Goal: Task Accomplishment & Management: Use online tool/utility

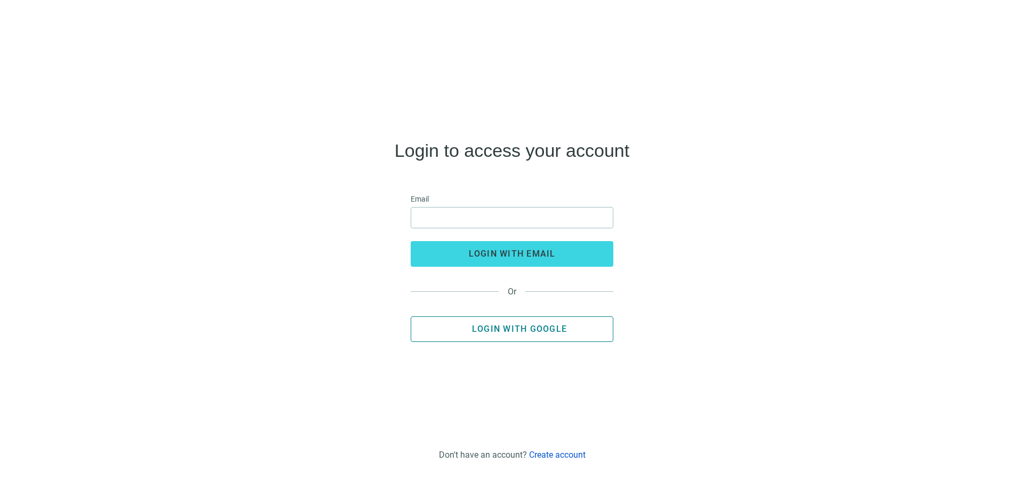
click at [534, 328] on span "Login with Google" at bounding box center [519, 329] width 95 height 10
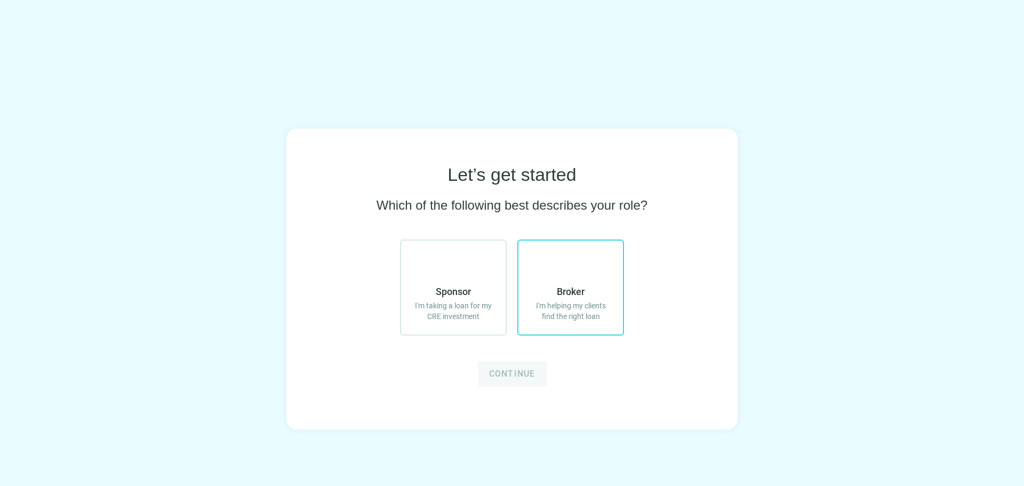
click at [606, 314] on span "I'm helping my clients find the right loan" at bounding box center [570, 310] width 83 height 21
click at [513, 380] on button "Continue" at bounding box center [512, 374] width 69 height 26
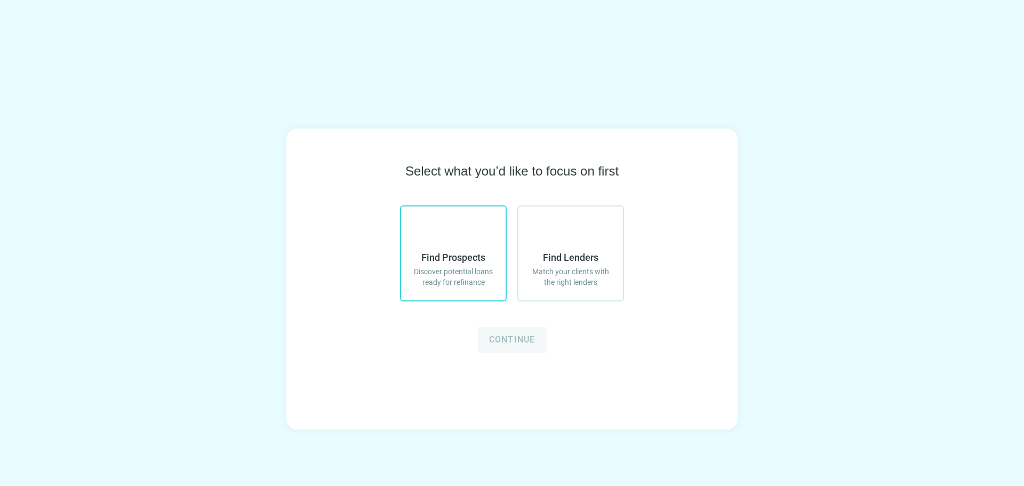
click at [474, 293] on label "Find Prospects Discover potential loans ready for refinance" at bounding box center [453, 253] width 107 height 96
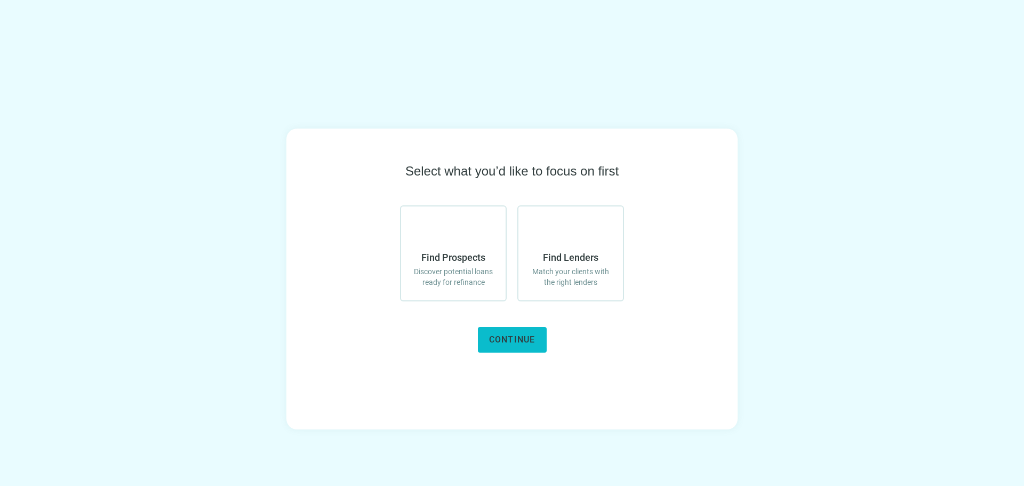
click at [511, 345] on button "Continue" at bounding box center [512, 340] width 69 height 26
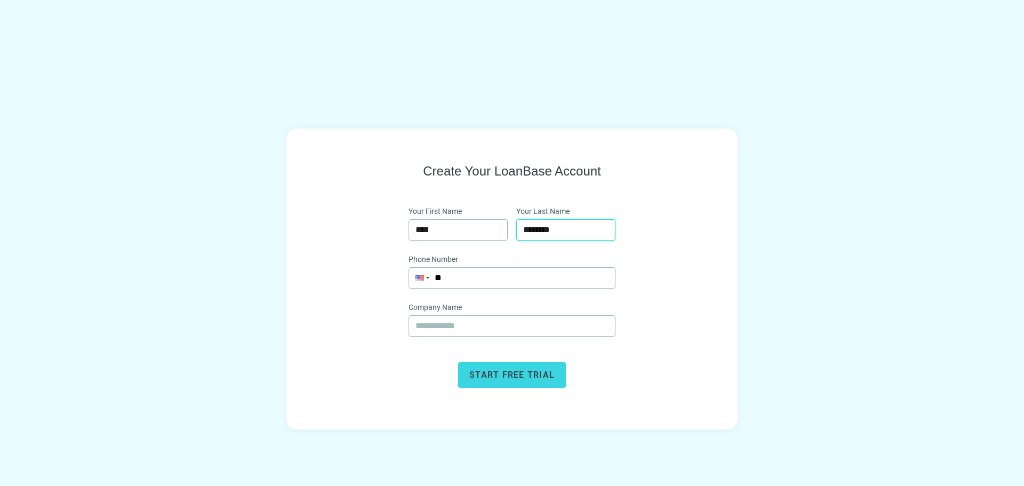
drag, startPoint x: 530, startPoint y: 229, endPoint x: 620, endPoint y: 229, distance: 89.6
click at [620, 229] on div "Create Your LoanBase Account Your First Name **** Your Last Name ******** Phone…" at bounding box center [512, 275] width 383 height 225
type input "*"
type input "*******"
type input "**********"
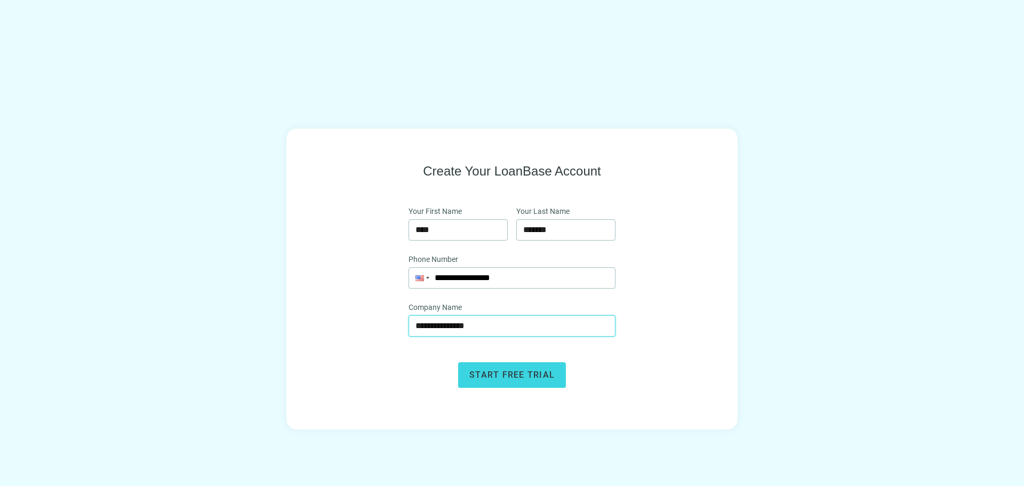
type input "**********"
click at [642, 238] on div "**********" at bounding box center [512, 275] width 383 height 225
click at [497, 380] on span "Start free trial" at bounding box center [511, 375] width 85 height 10
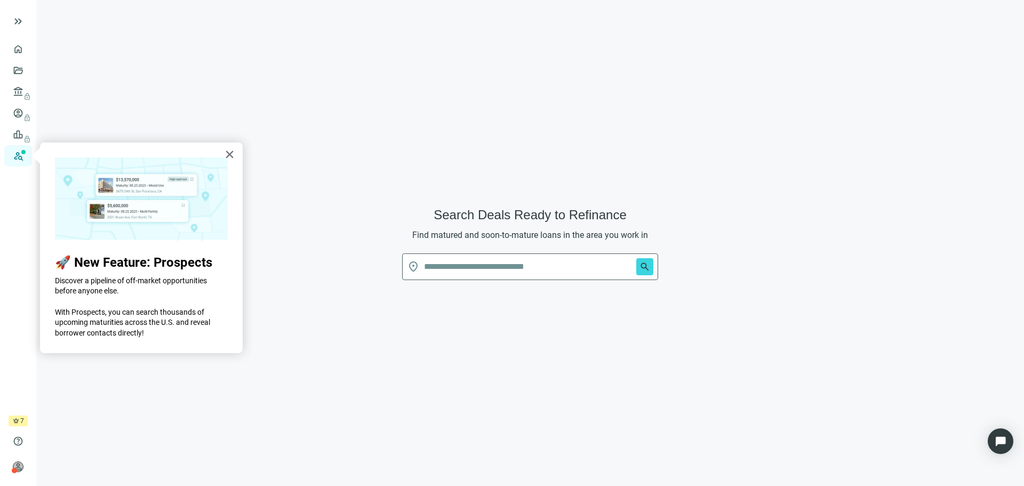
click at [235, 149] on div "× 🚀 New Feature: Prospects Discover a pipeline of off-market opportunities befo…" at bounding box center [141, 247] width 203 height 211
click at [228, 156] on button "×" at bounding box center [230, 154] width 10 height 17
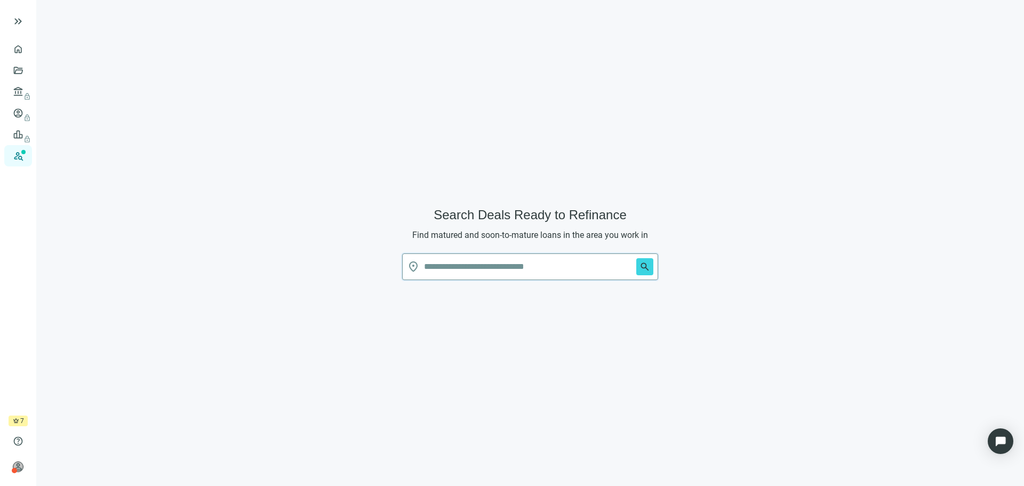
click at [493, 267] on input "text" at bounding box center [528, 267] width 208 height 26
type input "*****"
click at [636, 258] on button "search" at bounding box center [644, 266] width 17 height 17
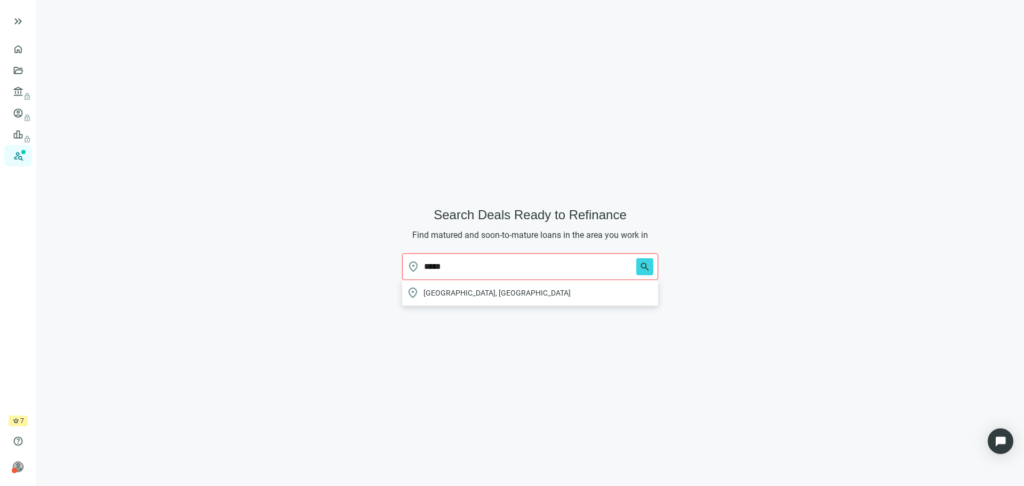
drag, startPoint x: 355, startPoint y: 273, endPoint x: 346, endPoint y: 275, distance: 9.8
click at [346, 275] on div "Search Deals Ready to Refinance Find matured and soon-to-mature loans in the ar…" at bounding box center [530, 249] width 962 height 473
click at [17, 468] on span "person" at bounding box center [18, 466] width 11 height 11
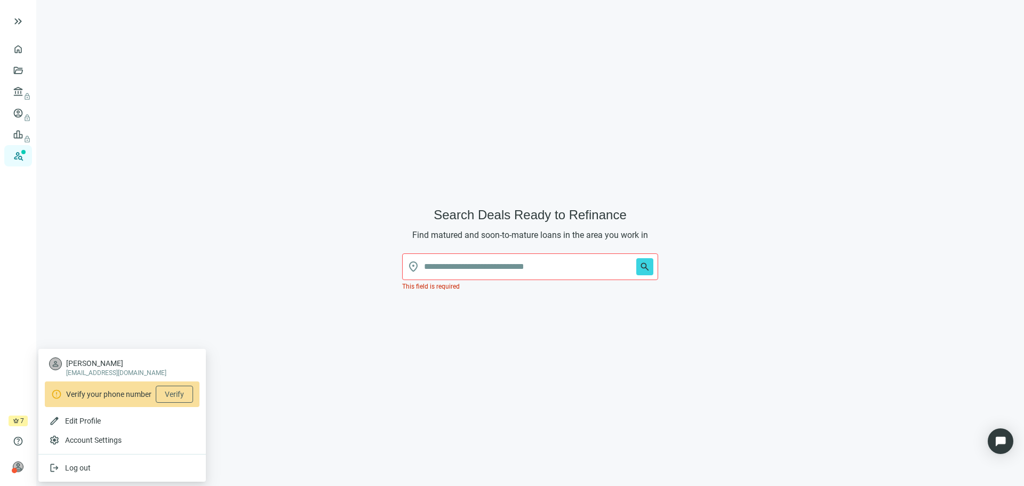
click at [295, 428] on div "Search Deals Ready to Refinance Find matured and soon-to-mature loans in the ar…" at bounding box center [530, 249] width 962 height 473
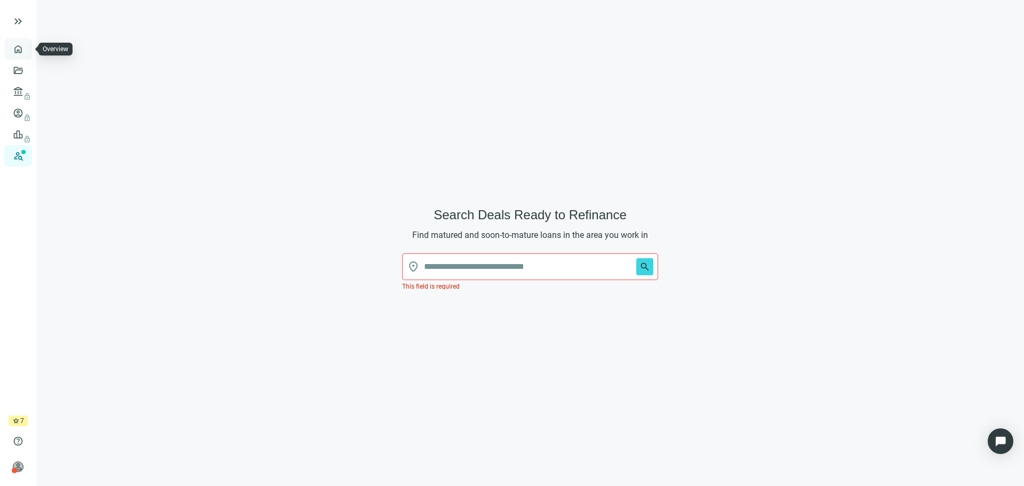
click at [27, 51] on link "Overview" at bounding box center [42, 49] width 31 height 9
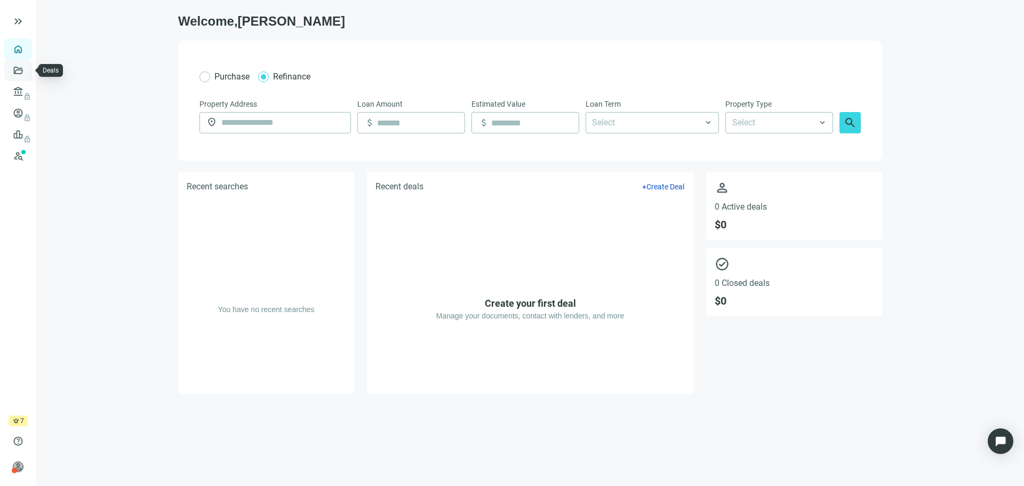
click at [27, 75] on link "Deals" at bounding box center [36, 70] width 19 height 9
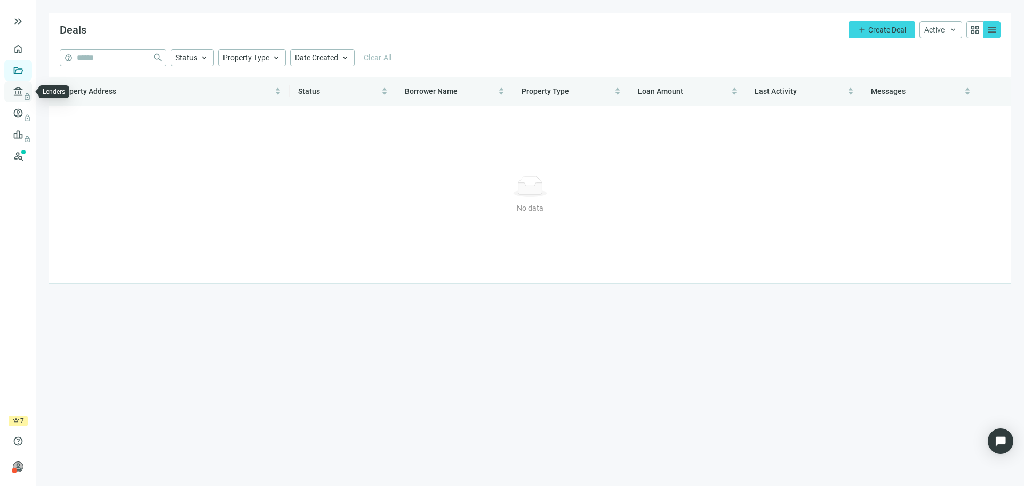
click at [17, 91] on span "lock" at bounding box center [19, 91] width 9 height 9
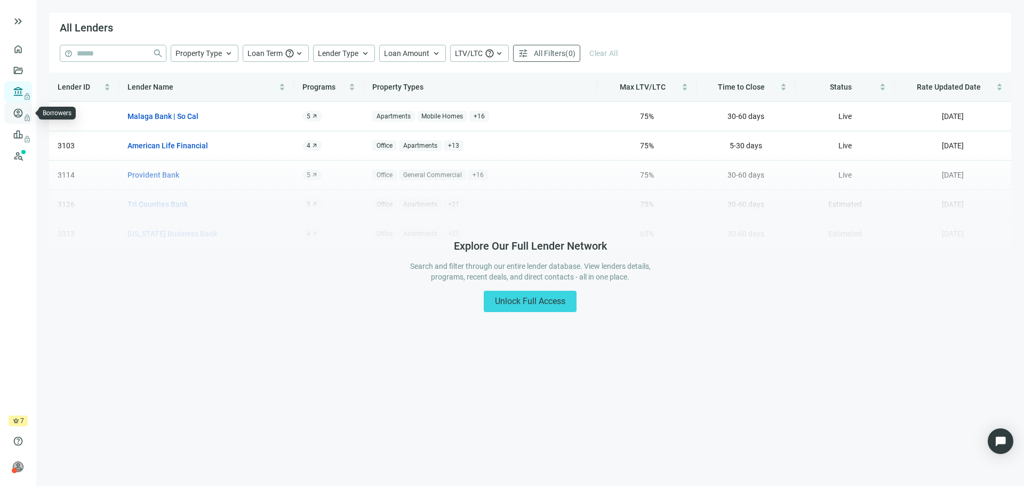
click at [18, 117] on span "lock" at bounding box center [19, 113] width 9 height 9
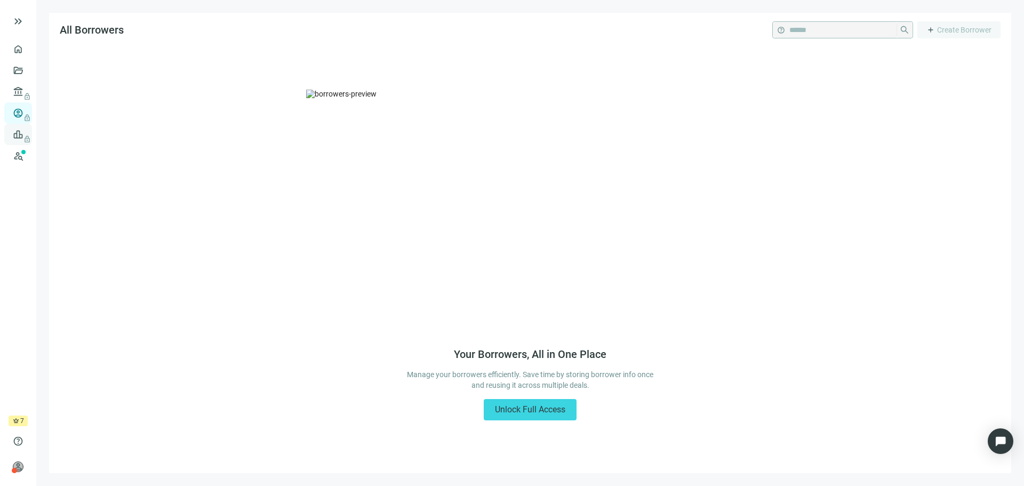
click at [18, 137] on span "lock" at bounding box center [19, 134] width 9 height 9
click at [27, 154] on link "Prospects New" at bounding box center [44, 155] width 34 height 21
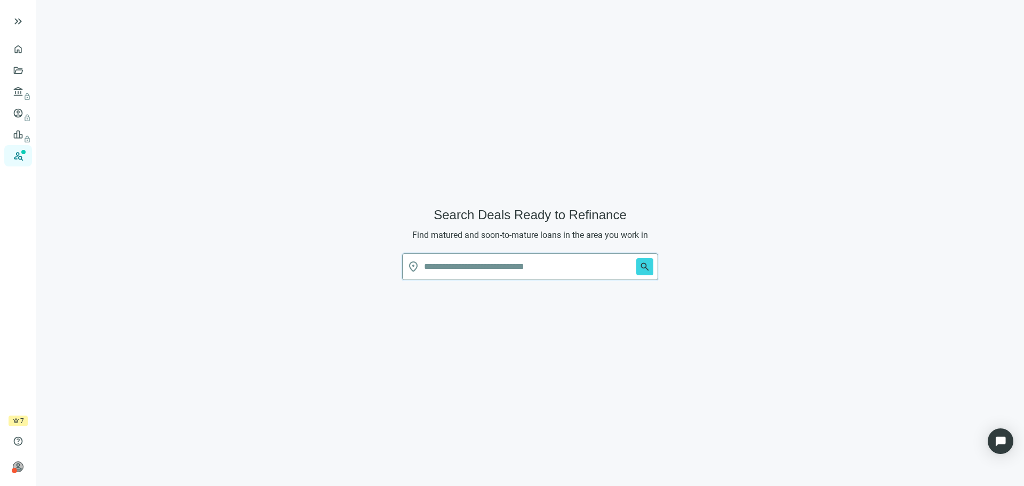
click at [519, 274] on input "text" at bounding box center [528, 267] width 208 height 26
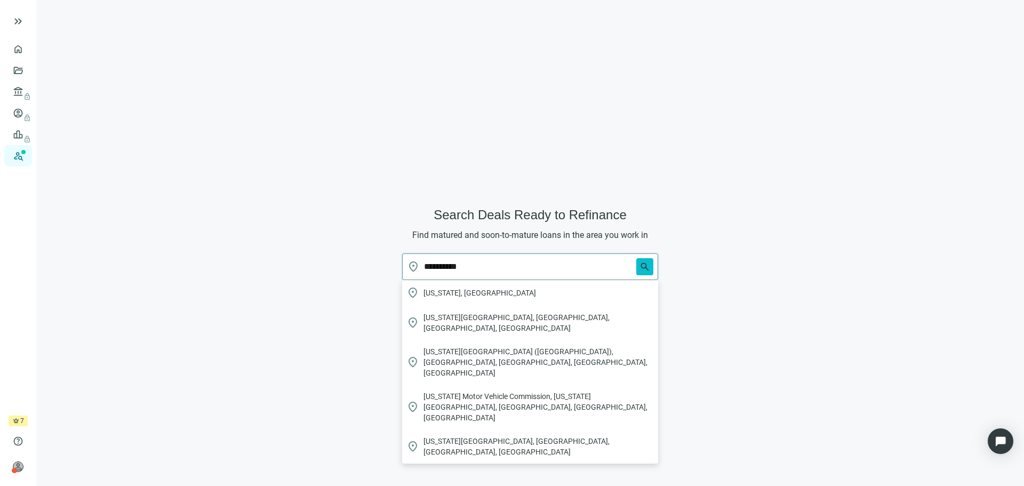
click at [647, 269] on span "search" at bounding box center [645, 266] width 11 height 11
click at [548, 294] on div "location_on New Jersey, USA" at bounding box center [530, 293] width 256 height 26
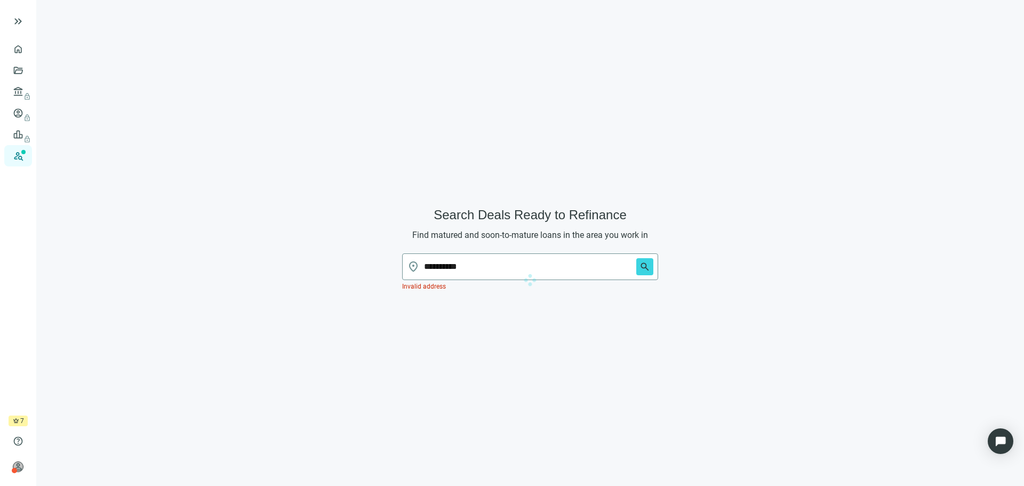
type input "**********"
click at [647, 266] on span "search" at bounding box center [645, 266] width 11 height 11
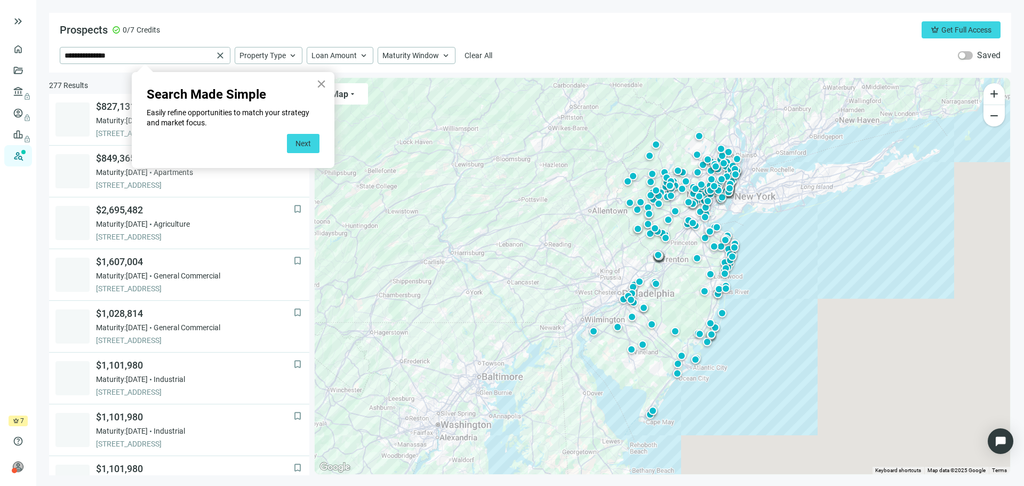
click at [324, 86] on button "×" at bounding box center [321, 83] width 10 height 17
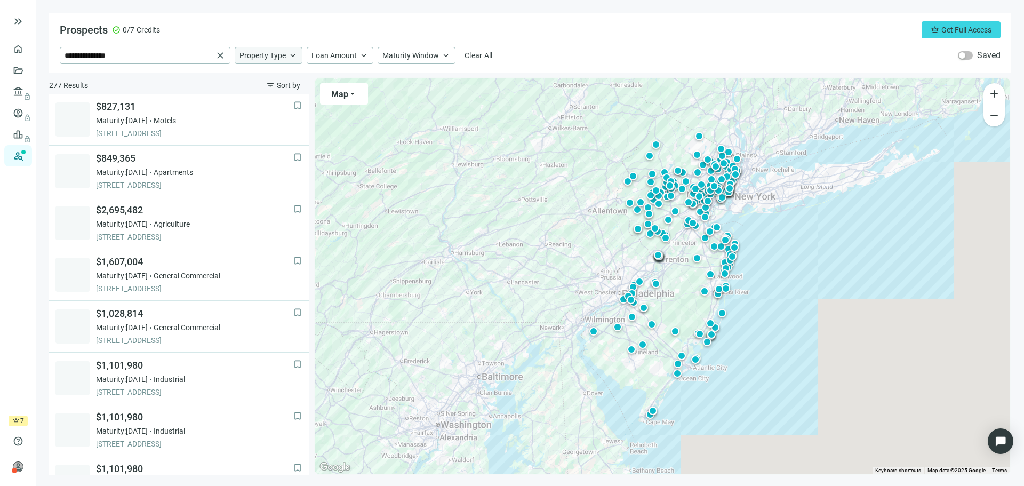
click at [294, 58] on span "keyboard_arrow_up" at bounding box center [293, 56] width 10 height 10
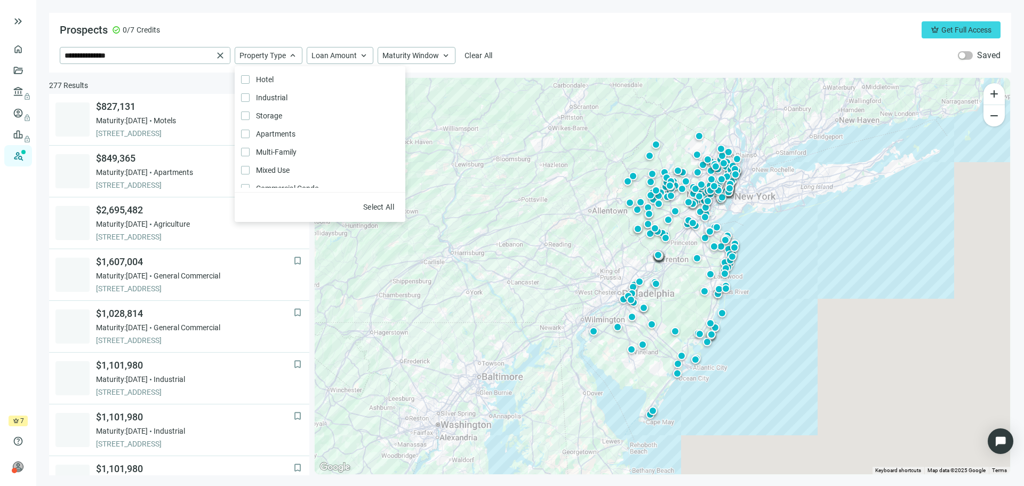
click at [580, 59] on div "**********" at bounding box center [530, 55] width 941 height 17
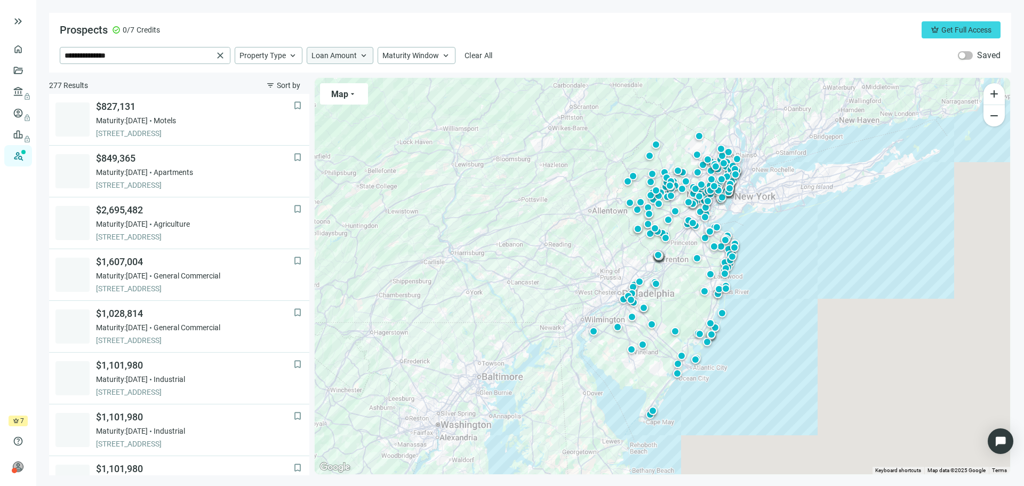
click at [353, 54] on span "Loan Amount" at bounding box center [334, 56] width 45 height 10
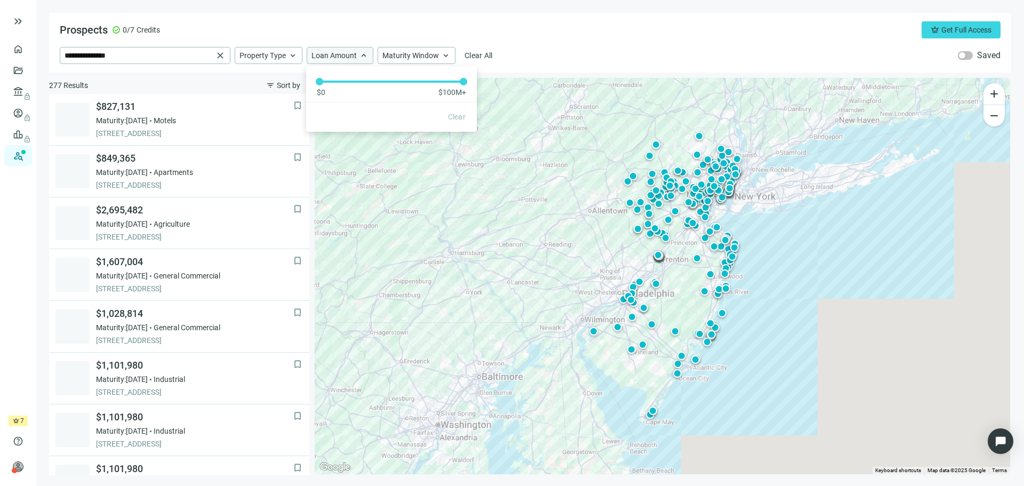
click at [353, 54] on span "Loan Amount" at bounding box center [334, 56] width 45 height 10
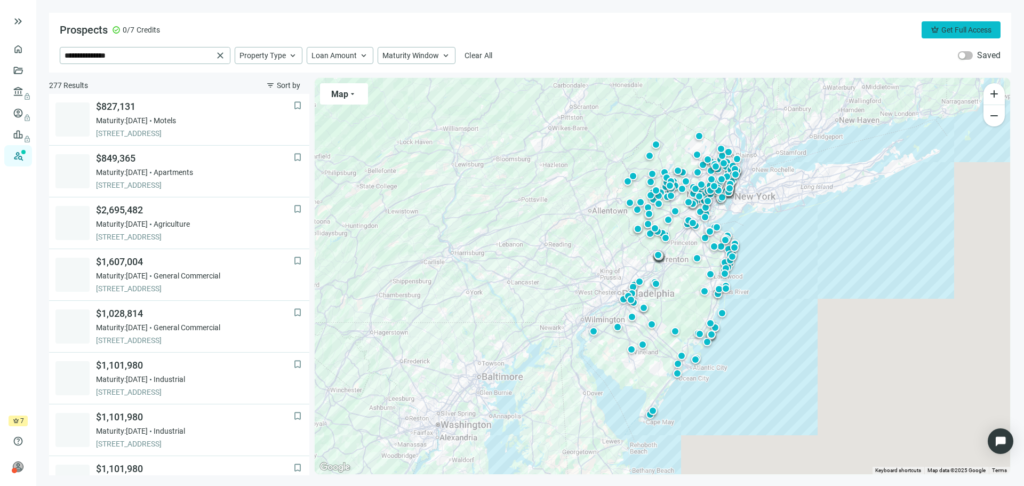
click at [935, 30] on span "crown" at bounding box center [935, 30] width 9 height 9
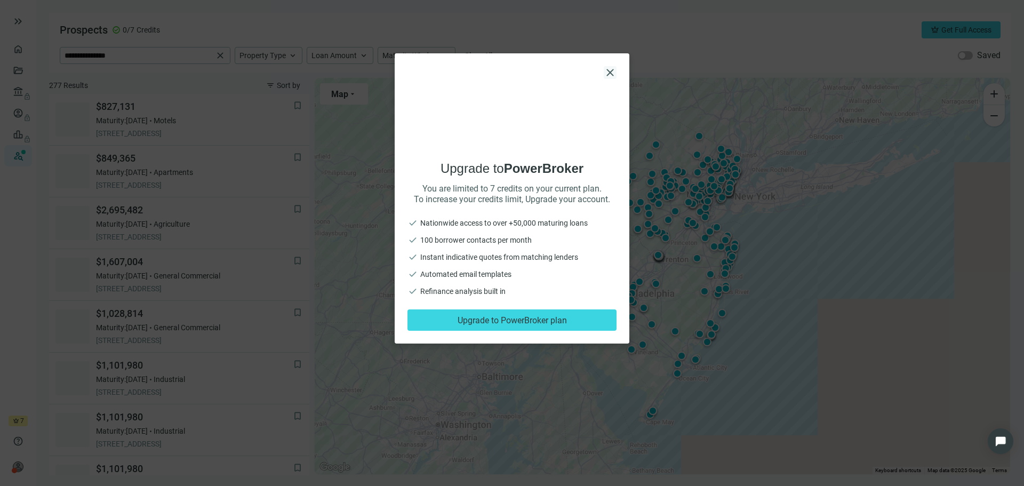
click at [614, 71] on span "close" at bounding box center [610, 72] width 13 height 13
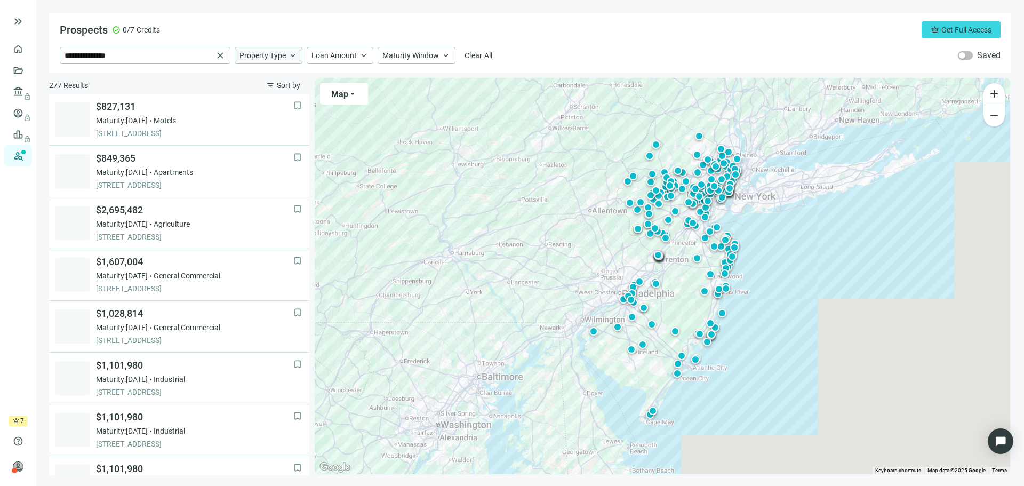
click at [272, 60] on div "Property Type keyboard_arrow_up" at bounding box center [269, 55] width 68 height 17
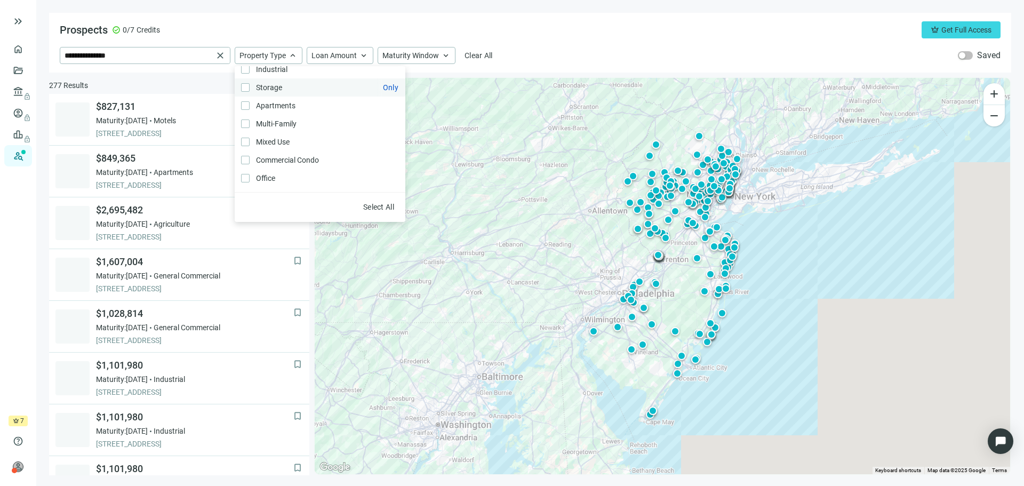
scroll to position [53, 0]
click at [284, 97] on span "Multi-Family Only" at bounding box center [275, 99] width 51 height 12
click at [274, 113] on span "Mixed Use Only" at bounding box center [272, 117] width 44 height 12
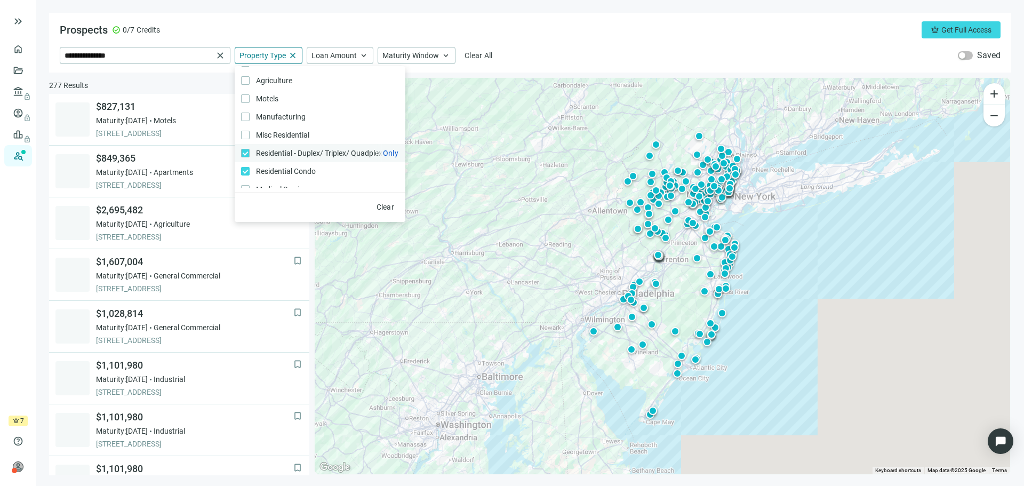
scroll to position [0, 0]
click at [574, 60] on div "**********" at bounding box center [530, 55] width 941 height 17
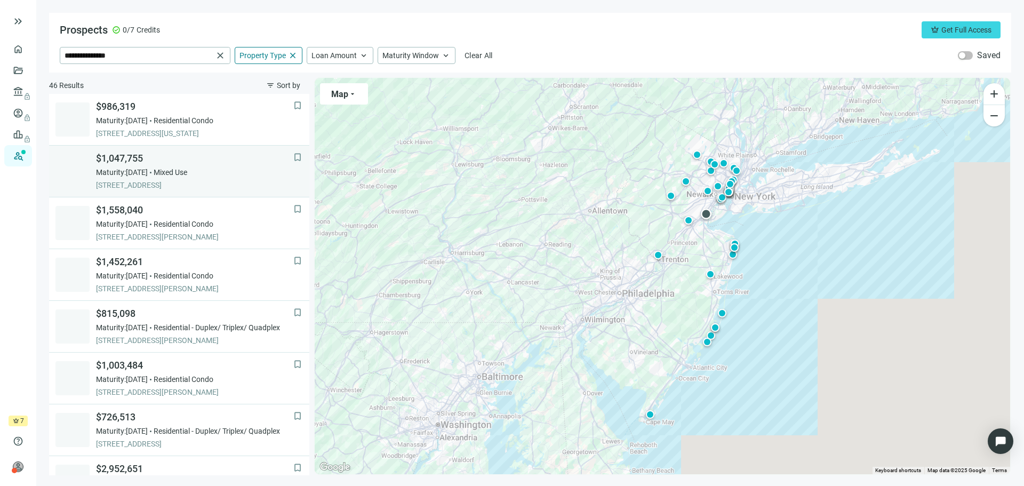
click at [204, 184] on span "55 CUTTERS DOCK RD, WOODBRIDGE, 07095, NJ" at bounding box center [194, 185] width 197 height 11
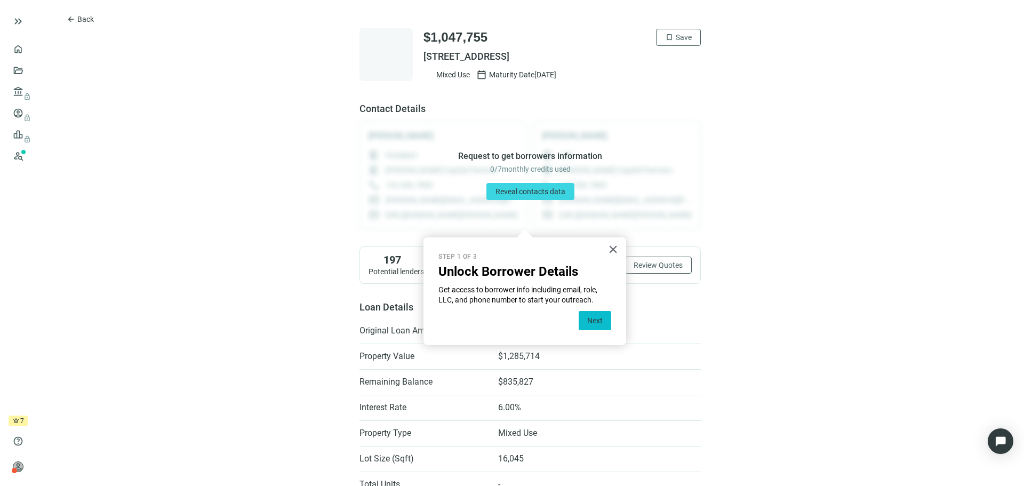
click at [598, 321] on button "Next" at bounding box center [595, 320] width 33 height 19
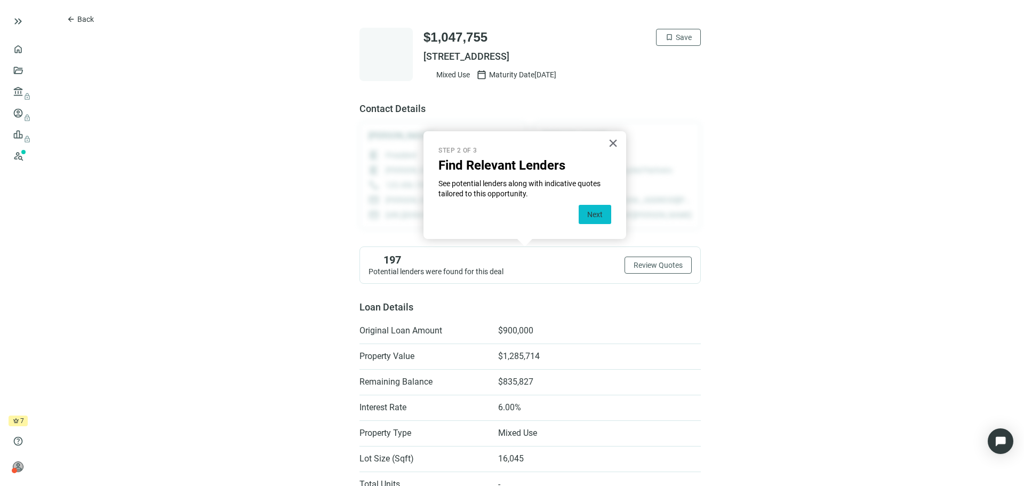
click at [590, 214] on button "Next" at bounding box center [595, 214] width 33 height 19
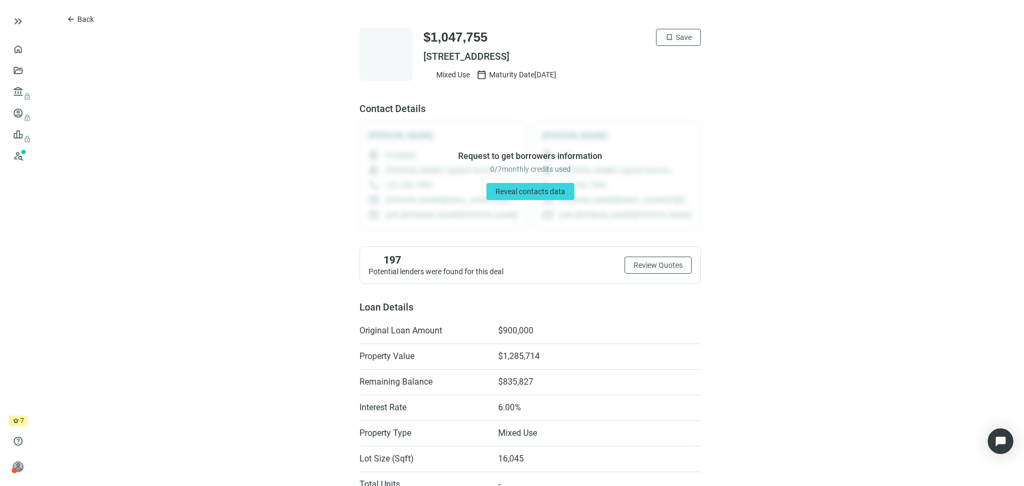
drag, startPoint x: 419, startPoint y: 59, endPoint x: 629, endPoint y: 58, distance: 209.7
click at [629, 58] on span "55 CUTTERS DOCK RD, WOODBRIDGE, NJ 07095" at bounding box center [562, 56] width 277 height 13
copy span "55 CUTTERS DOCK RD, WOODBRIDGE, NJ 07095"
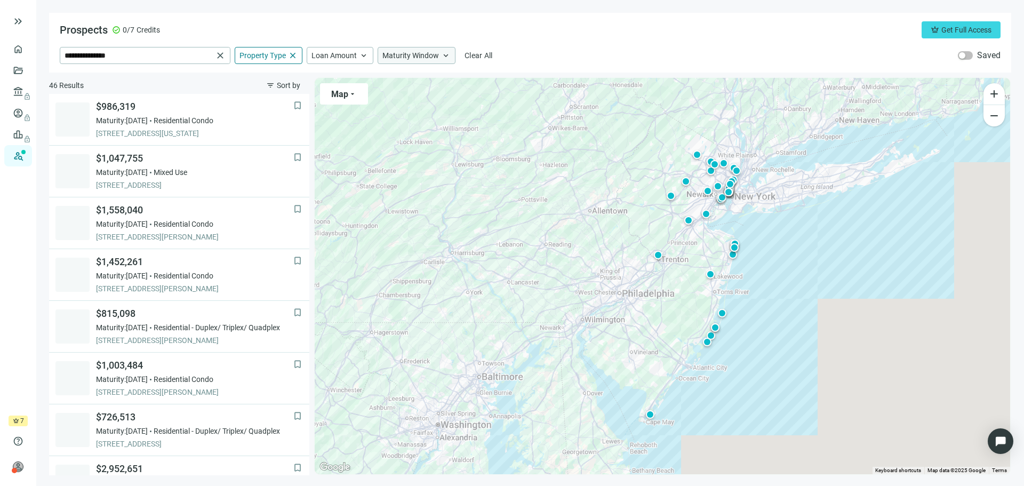
click at [444, 54] on span "keyboard_arrow_up" at bounding box center [446, 56] width 10 height 10
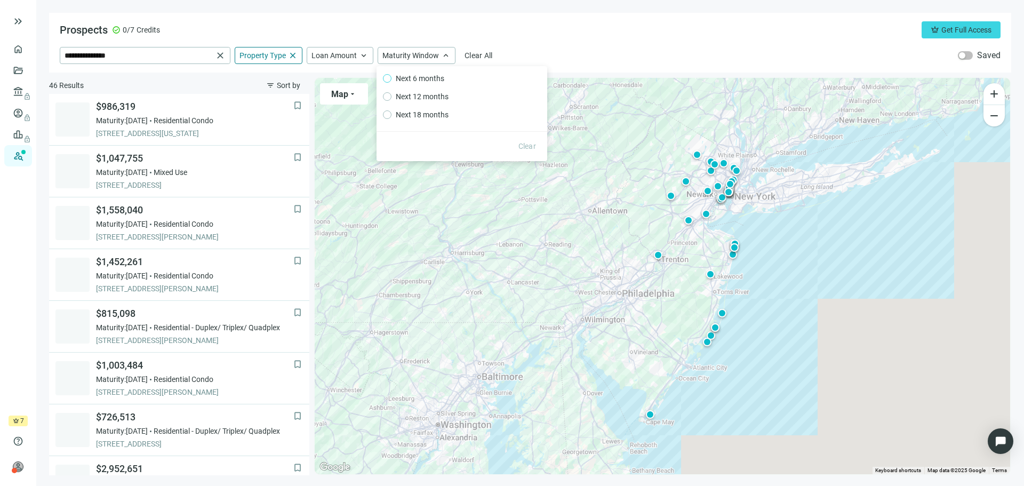
click at [429, 74] on span "Next 6 months" at bounding box center [420, 79] width 57 height 12
click at [532, 52] on div "**********" at bounding box center [530, 55] width 941 height 17
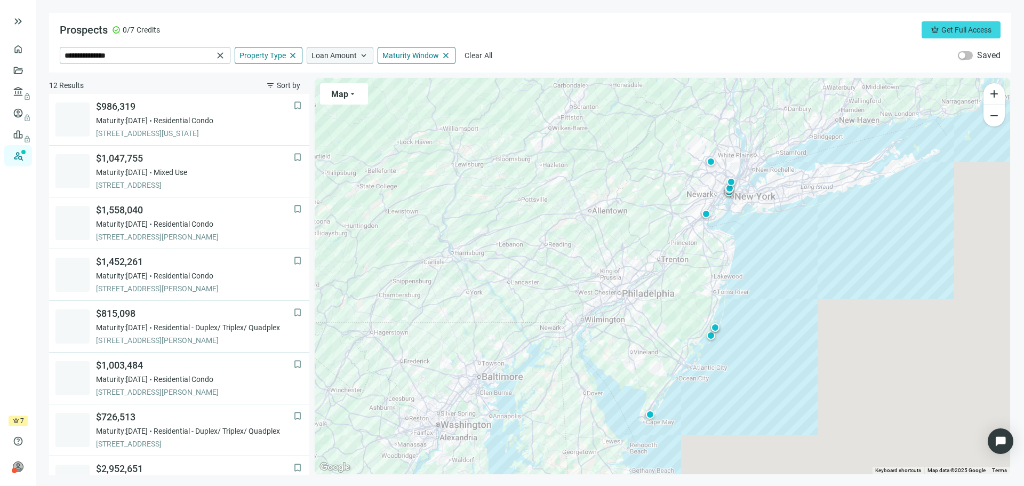
click at [331, 54] on span "Loan Amount" at bounding box center [334, 56] width 45 height 10
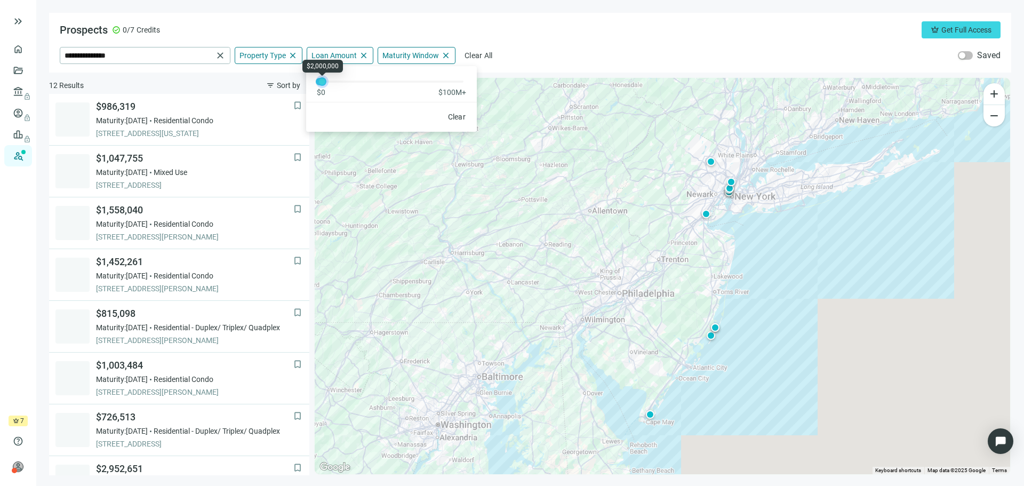
drag, startPoint x: 463, startPoint y: 80, endPoint x: 321, endPoint y: 92, distance: 141.9
click at [321, 92] on div "$0 $100M+" at bounding box center [391, 81] width 171 height 31
click at [512, 28] on div "Prospects check_circle 0/7 Credits crown Get Full Access" at bounding box center [530, 29] width 941 height 17
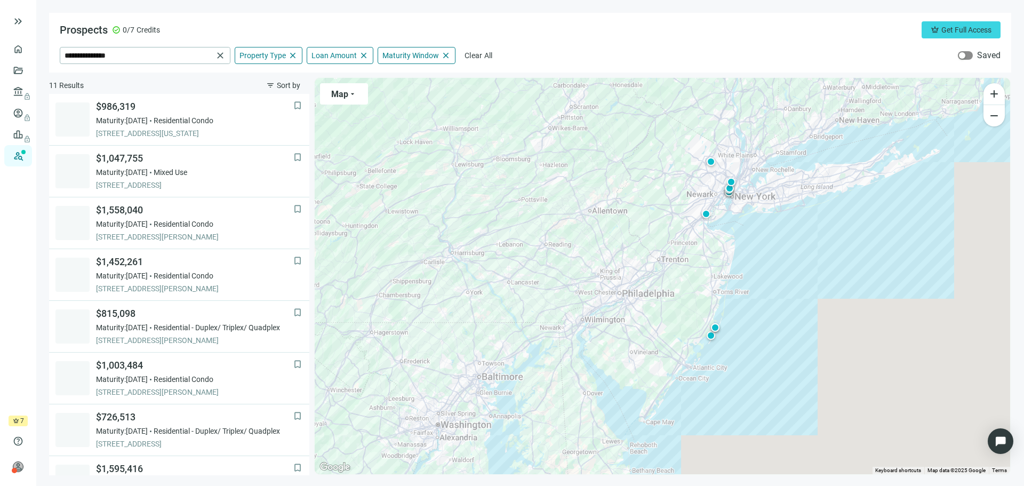
click at [966, 58] on span "button" at bounding box center [965, 55] width 15 height 9
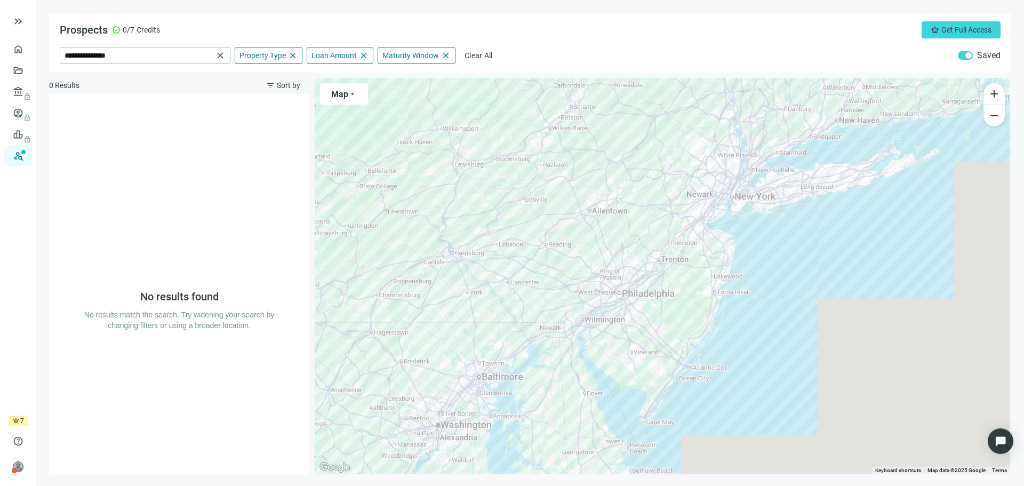
click at [967, 57] on div "button" at bounding box center [969, 55] width 6 height 6
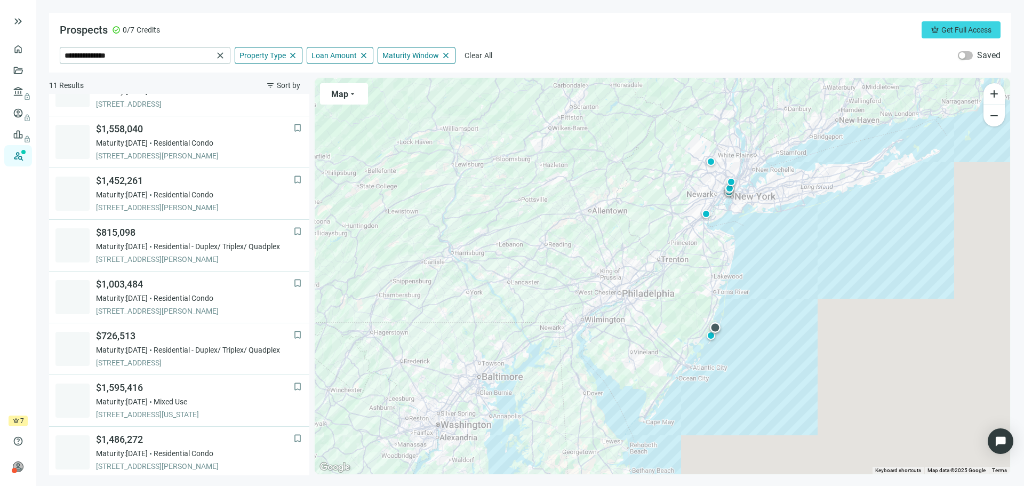
scroll to position [28, 0]
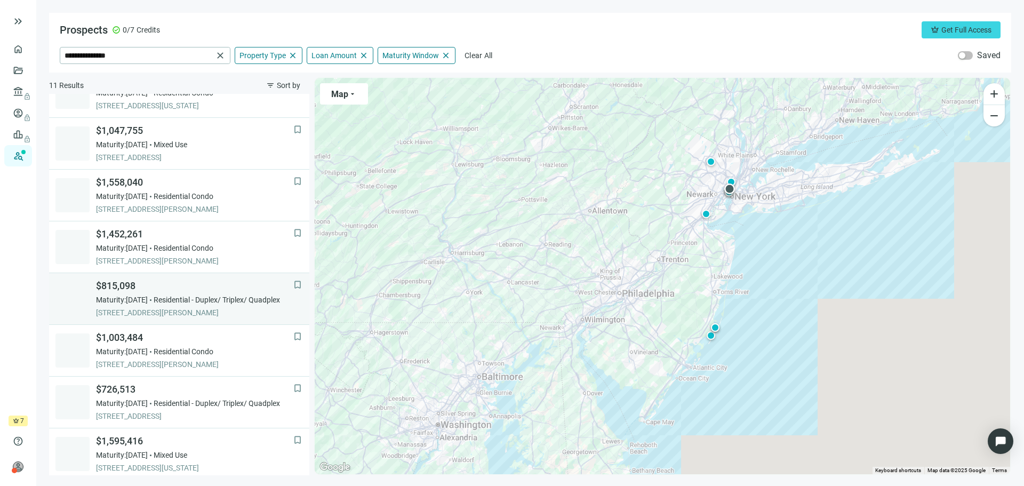
click at [188, 302] on span "Residential - Duplex/ Triplex/ Quadplex" at bounding box center [217, 299] width 126 height 11
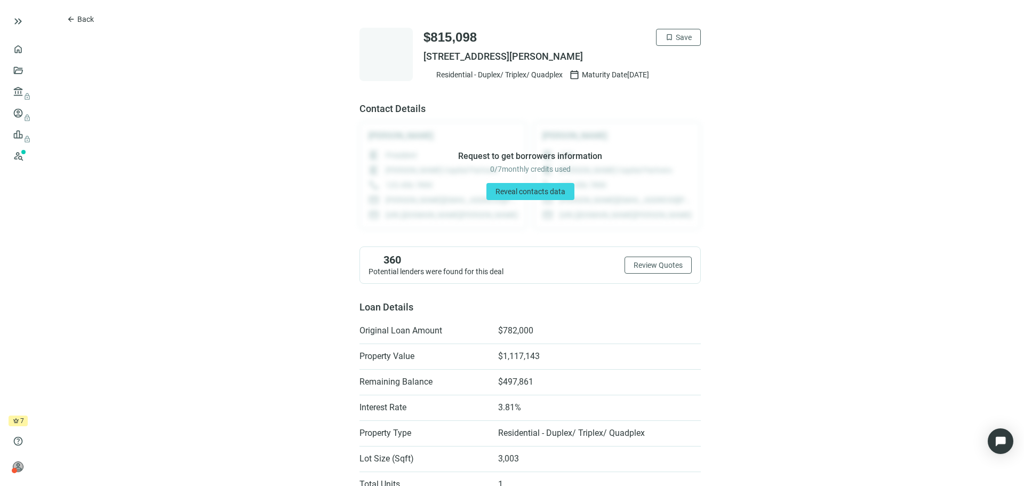
drag, startPoint x: 600, startPoint y: 57, endPoint x: 420, endPoint y: 61, distance: 179.3
click at [424, 61] on span "218 HUDSON ST # B, HOBOKEN, NJ 07030" at bounding box center [562, 56] width 277 height 13
copy span "218 HUDSON ST # B, HOBOKEN, NJ 07030"
click at [17, 469] on div at bounding box center [14, 470] width 5 height 5
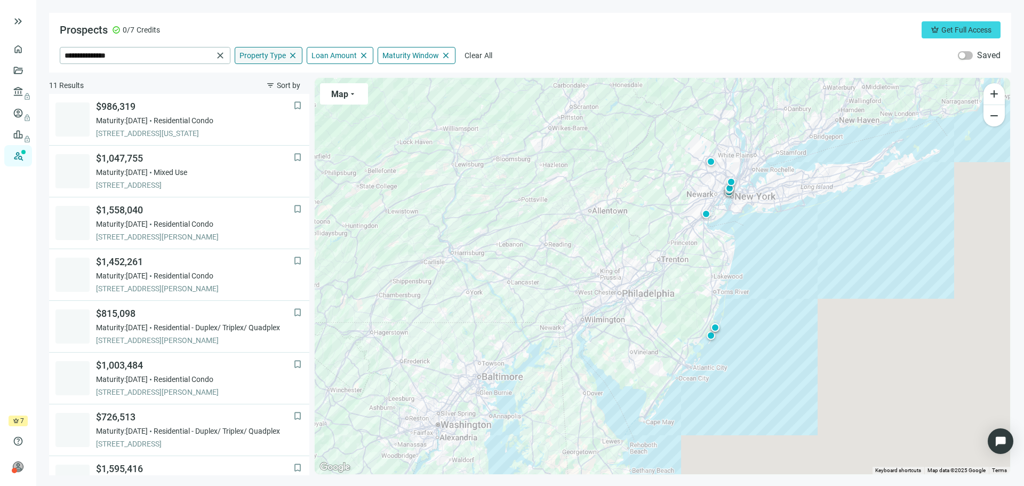
click at [270, 55] on span "Property Type" at bounding box center [263, 56] width 46 height 10
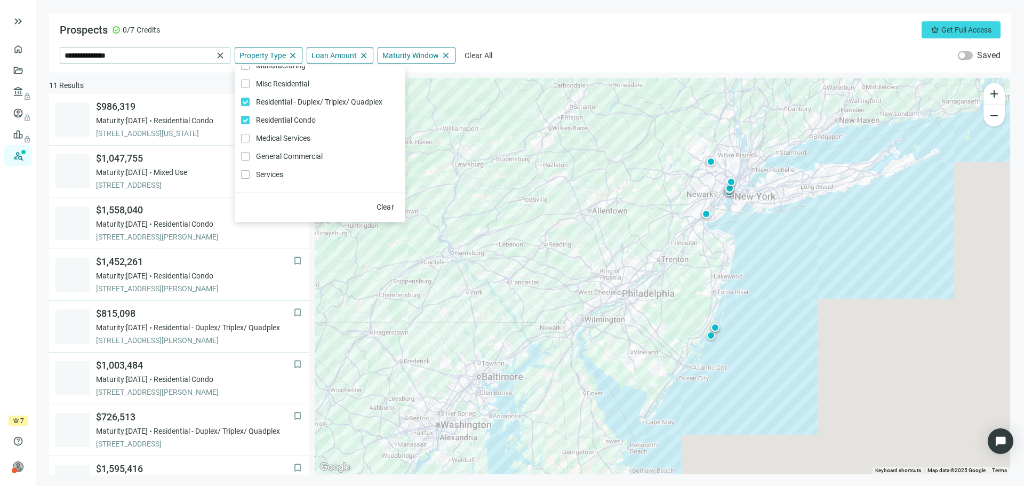
scroll to position [227, 0]
click at [547, 34] on div "Prospects check_circle 0/7 Credits crown Get Full Access" at bounding box center [530, 29] width 941 height 17
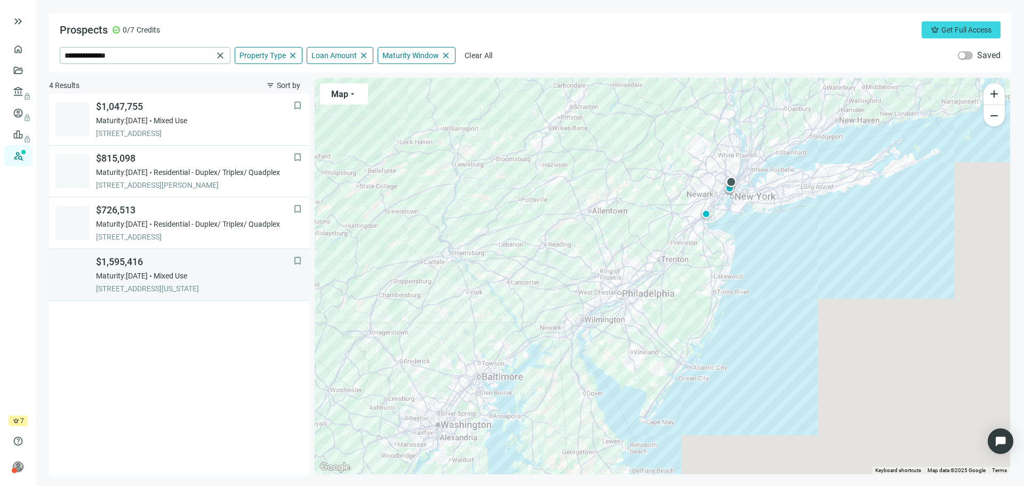
click at [138, 284] on span "6506 BERGENLINE AVE, WEST NEW YORK, 07093, NJ" at bounding box center [194, 288] width 197 height 11
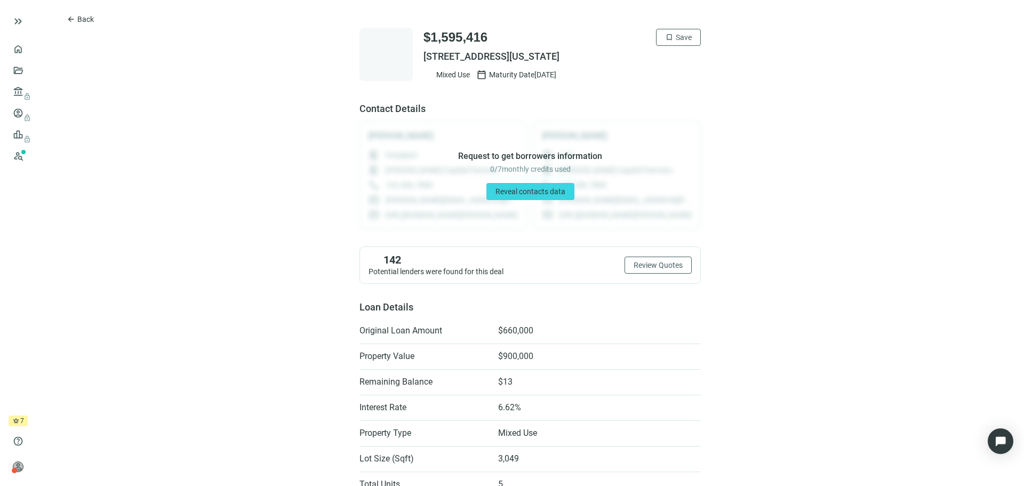
drag, startPoint x: 643, startPoint y: 55, endPoint x: 418, endPoint y: 55, distance: 225.1
click at [424, 55] on span "6506 BERGENLINE AVE, WEST NEW YORK, NJ 07093" at bounding box center [562, 56] width 277 height 13
copy span "6506 BERGENLINE AVE, WEST NEW YORK, NJ 07093"
click at [513, 192] on span "Reveal contacts data" at bounding box center [531, 191] width 70 height 9
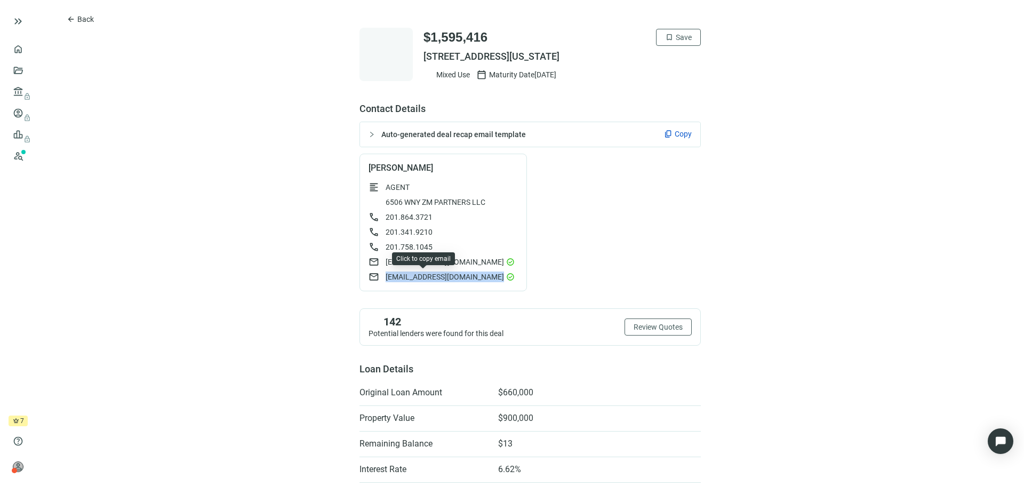
drag, startPoint x: 467, startPoint y: 278, endPoint x: 380, endPoint y: 280, distance: 87.0
click at [380, 280] on div "mail robertzhagui@yahoo.com check_circle" at bounding box center [443, 277] width 149 height 11
copy span "robertzhagui@yahoo.com"
drag, startPoint x: 464, startPoint y: 261, endPoint x: 378, endPoint y: 262, distance: 85.9
click at [378, 262] on div "mail jakezhagui8@gmail.com check_circle" at bounding box center [443, 262] width 149 height 11
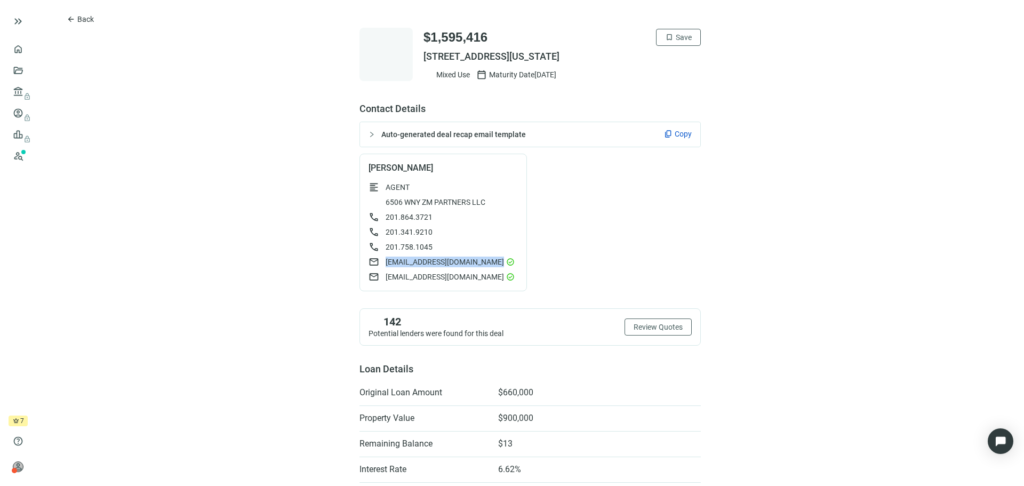
copy span "jakezhagui8@gmail.com"
click at [71, 19] on span "arrow_back" at bounding box center [71, 19] width 9 height 9
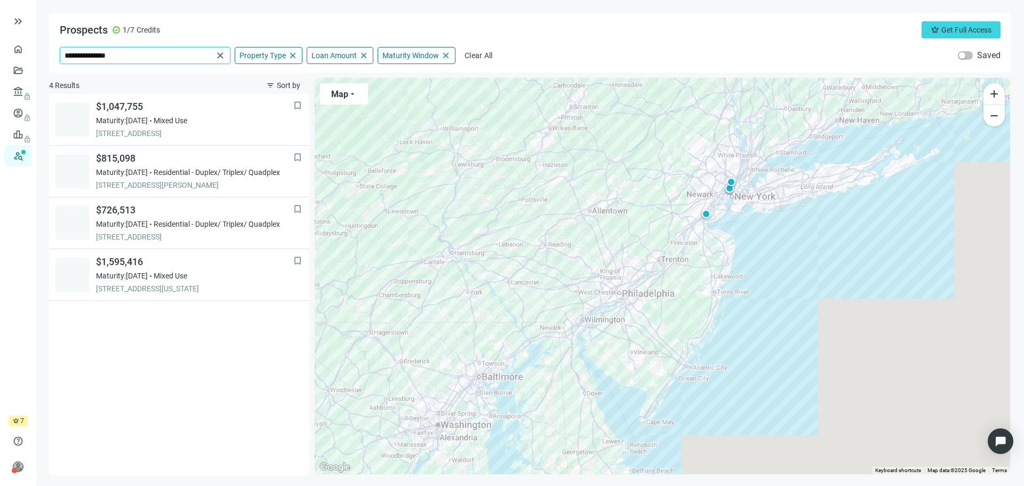
click at [156, 60] on input "**********" at bounding box center [139, 55] width 148 height 16
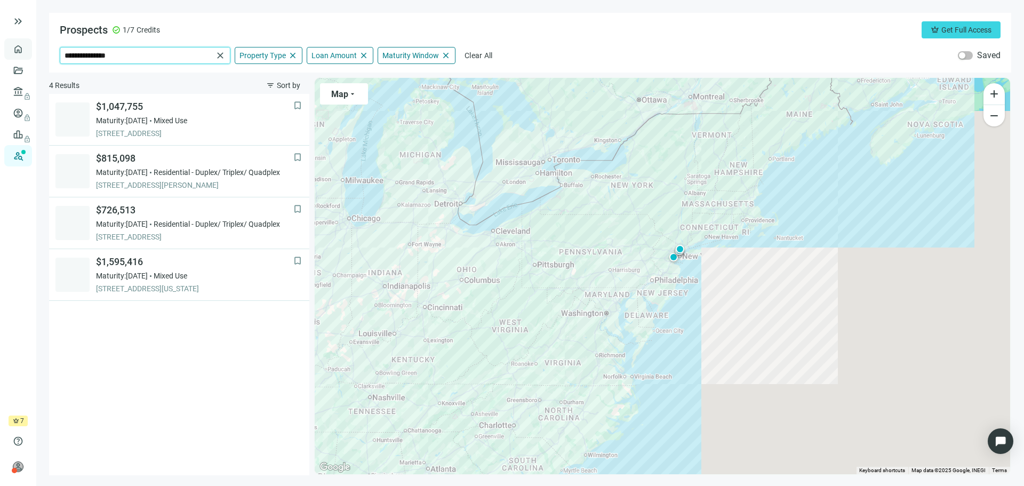
drag, startPoint x: 132, startPoint y: 57, endPoint x: 22, endPoint y: 57, distance: 109.9
click at [22, 57] on div "**********" at bounding box center [512, 243] width 1024 height 486
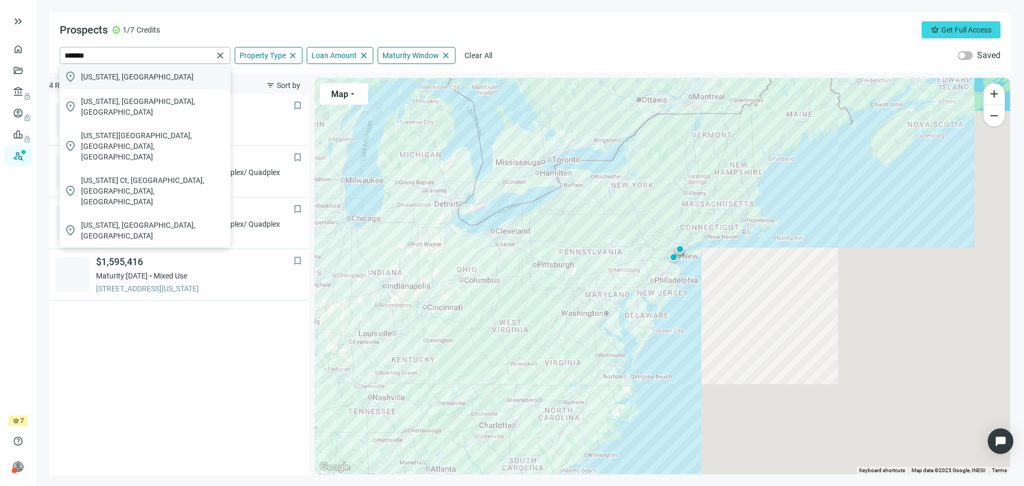
click at [121, 76] on span "Florida, USA" at bounding box center [137, 76] width 113 height 11
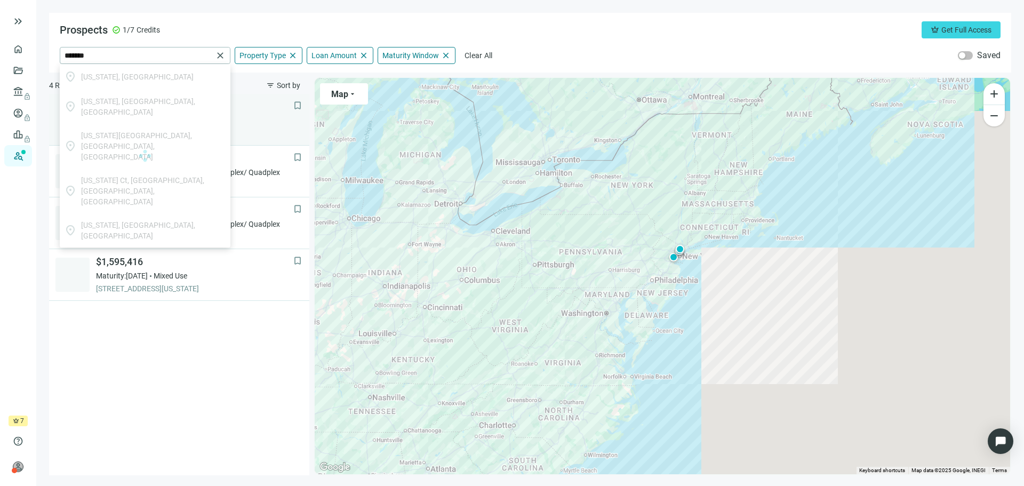
type input "**********"
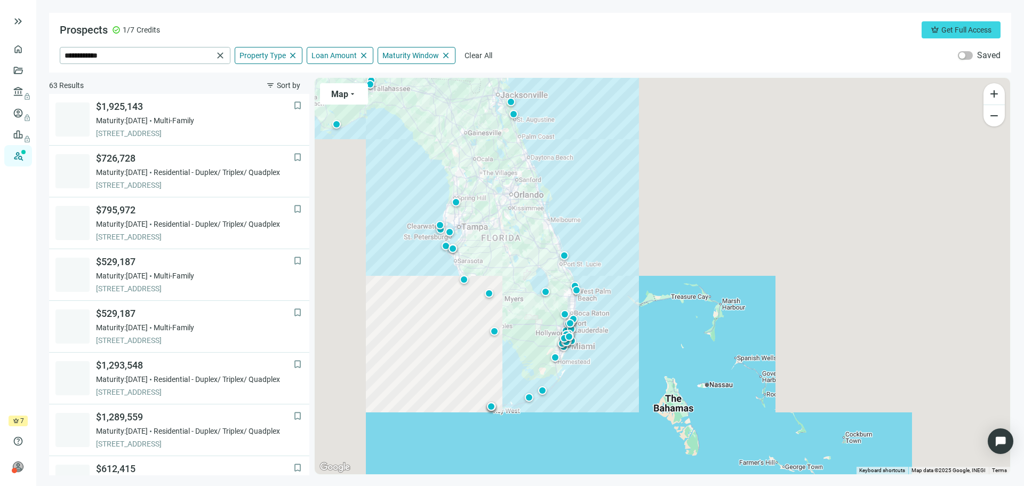
drag, startPoint x: 602, startPoint y: 313, endPoint x: 414, endPoint y: 289, distance: 189.4
click at [414, 289] on div "To activate drag with keyboard, press Alt + Enter. Once in keyboard drag state,…" at bounding box center [663, 276] width 696 height 396
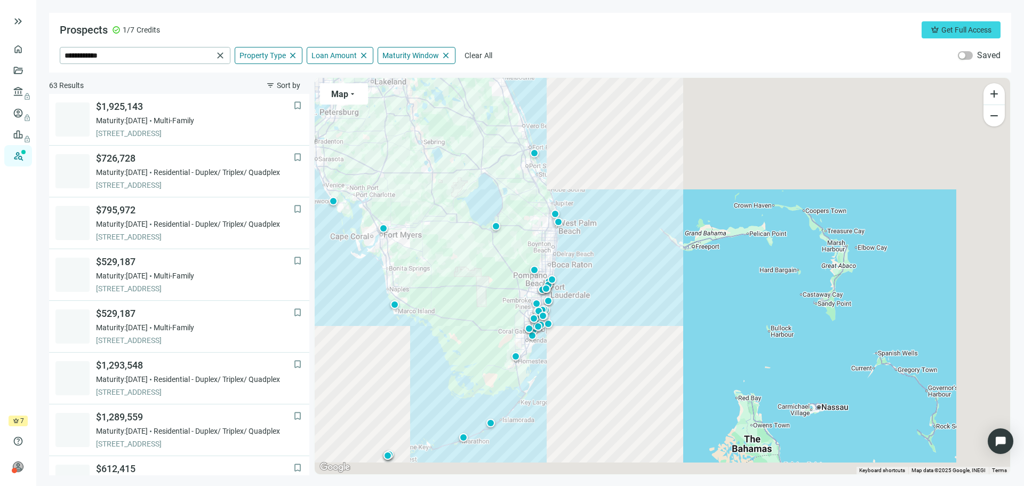
drag, startPoint x: 575, startPoint y: 261, endPoint x: 587, endPoint y: 245, distance: 20.6
click at [587, 245] on div "To activate drag with keyboard, press Alt + Enter. Once in keyboard drag state,…" at bounding box center [663, 276] width 696 height 396
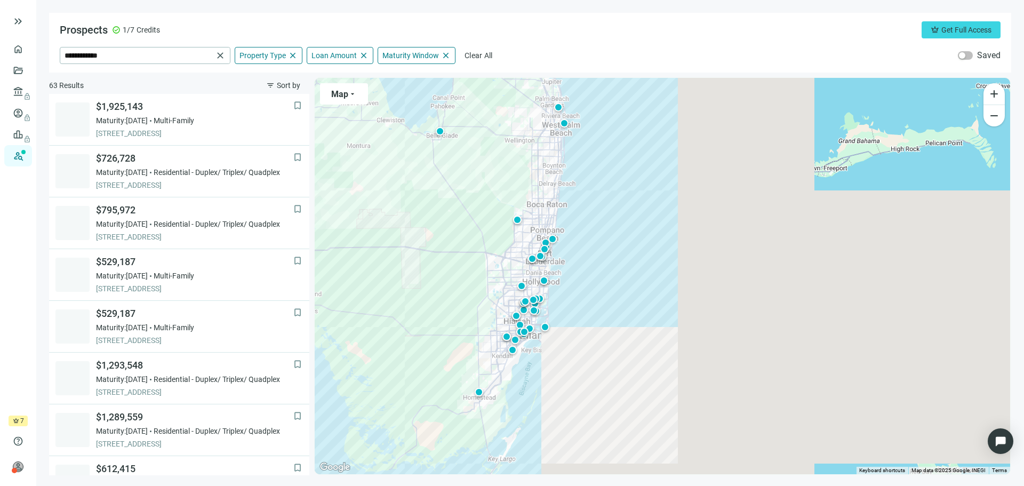
drag, startPoint x: 572, startPoint y: 287, endPoint x: 635, endPoint y: 262, distance: 67.1
click at [635, 262] on div "To activate drag with keyboard, press Alt + Enter. Once in keyboard drag state,…" at bounding box center [663, 276] width 696 height 396
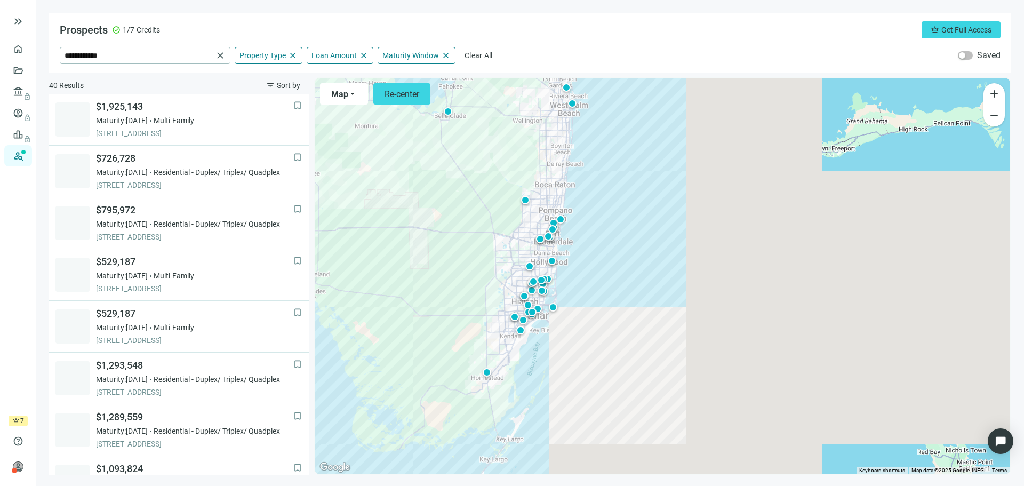
drag, startPoint x: 610, startPoint y: 272, endPoint x: 623, endPoint y: 254, distance: 21.0
click at [623, 254] on div "To activate drag with keyboard, press Alt + Enter. Once in keyboard drag state,…" at bounding box center [663, 276] width 696 height 396
click at [550, 239] on div at bounding box center [550, 237] width 11 height 11
click at [561, 220] on div at bounding box center [560, 219] width 11 height 11
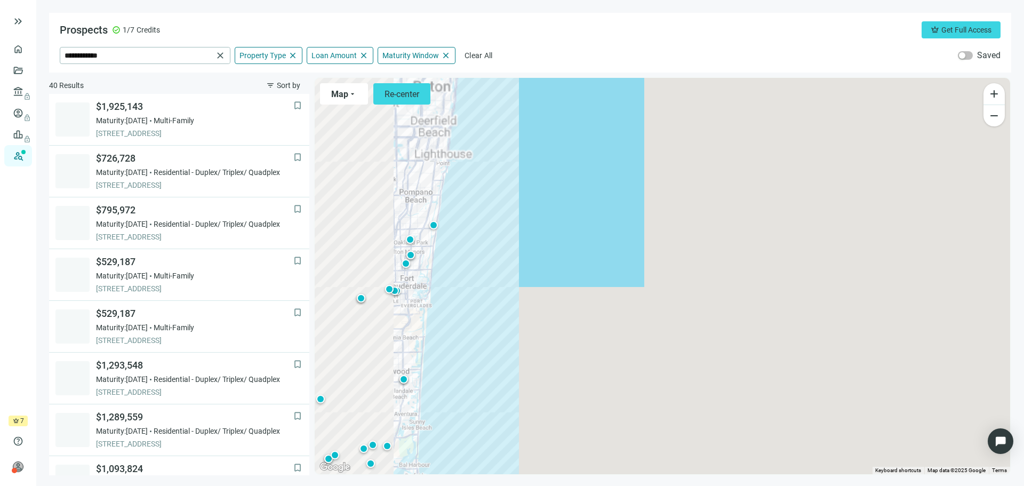
drag, startPoint x: 488, startPoint y: 257, endPoint x: 672, endPoint y: 407, distance: 237.4
click at [672, 414] on div "To activate drag with keyboard, press Alt + Enter. Once in keyboard drag state,…" at bounding box center [663, 276] width 696 height 396
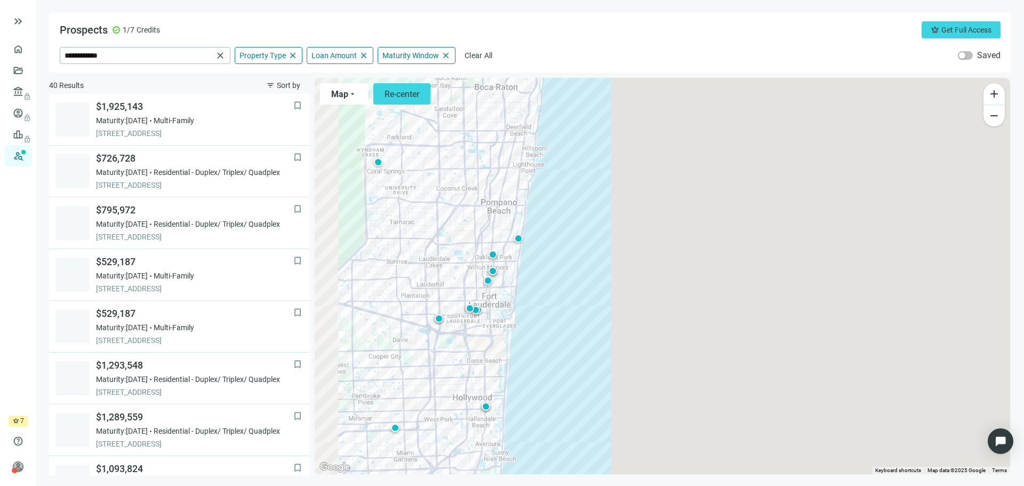
drag, startPoint x: 554, startPoint y: 283, endPoint x: 564, endPoint y: 284, distance: 10.8
click at [564, 284] on div "To activate drag with keyboard, press Alt + Enter. Once in keyboard drag state,…" at bounding box center [663, 276] width 696 height 396
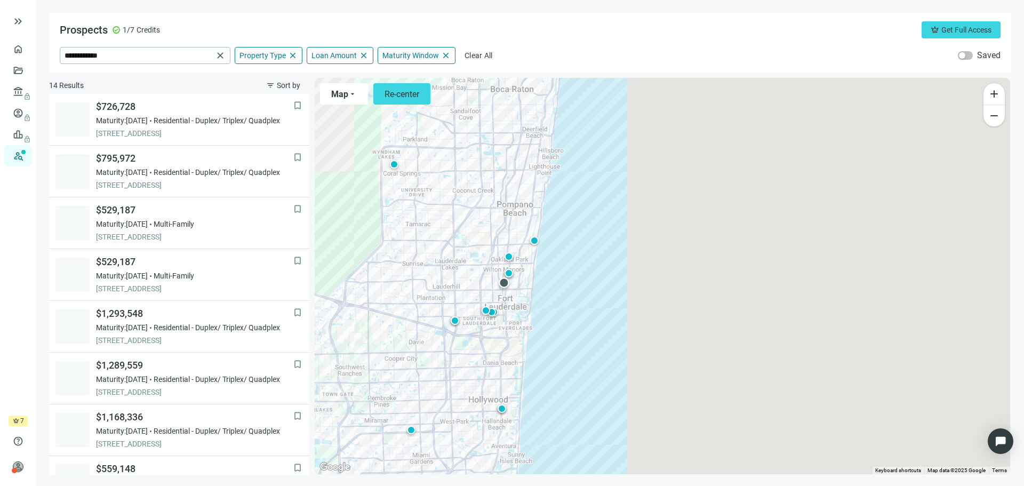
click at [504, 284] on div at bounding box center [504, 282] width 11 height 11
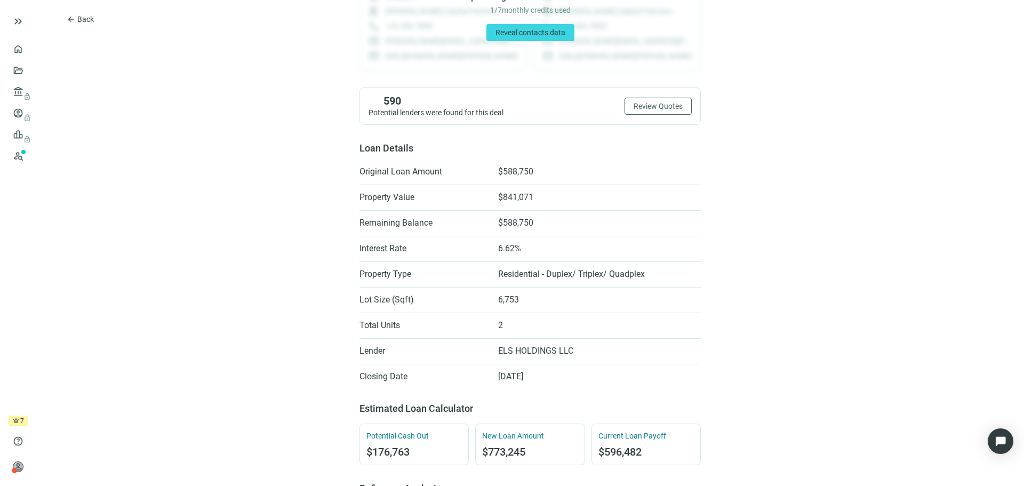
scroll to position [160, 0]
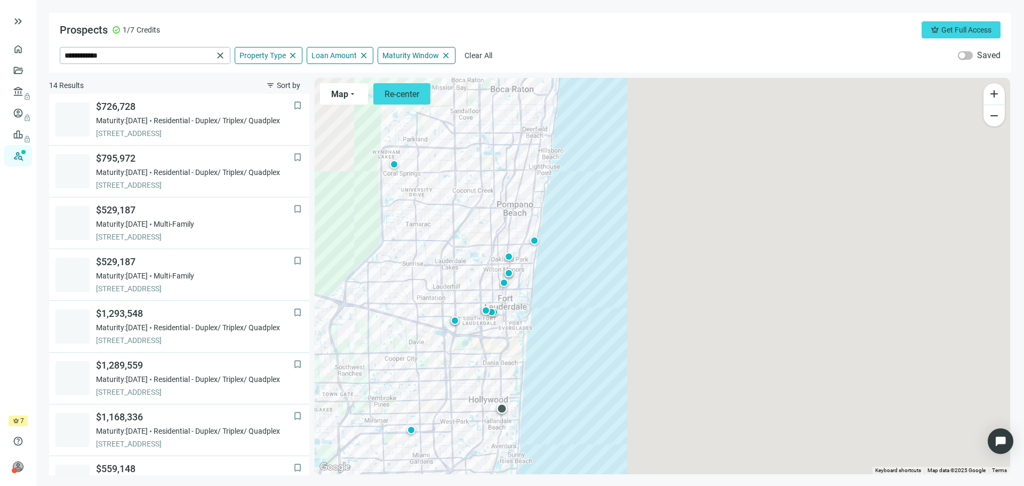
click at [501, 407] on div at bounding box center [502, 408] width 11 height 11
click at [452, 321] on div at bounding box center [455, 320] width 11 height 11
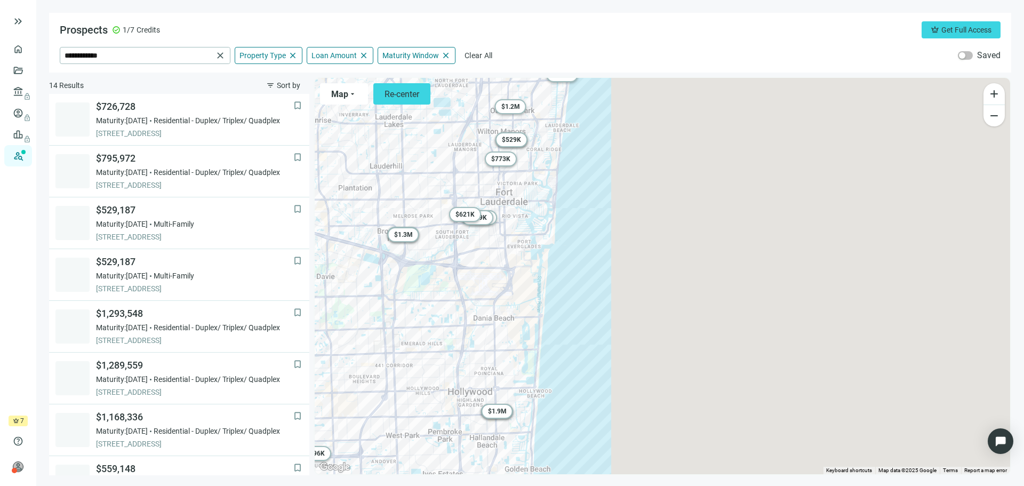
drag, startPoint x: 492, startPoint y: 364, endPoint x: 654, endPoint y: 233, distance: 207.8
click at [654, 233] on div "To activate drag with keyboard, press Alt + Enter. Once in keyboard drag state,…" at bounding box center [663, 276] width 696 height 396
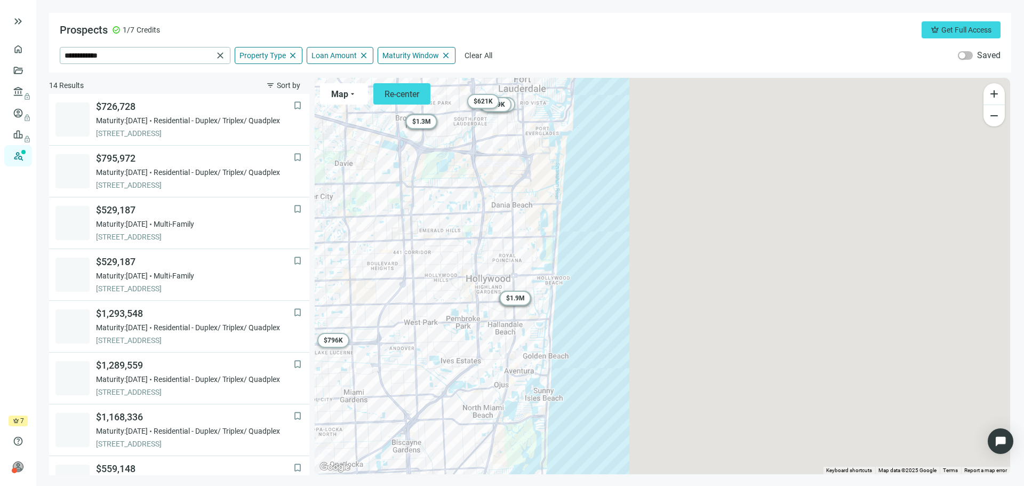
drag, startPoint x: 616, startPoint y: 332, endPoint x: 635, endPoint y: 216, distance: 117.8
click at [635, 216] on div "To activate drag with keyboard, press Alt + Enter. Once in keyboard drag state,…" at bounding box center [663, 276] width 696 height 396
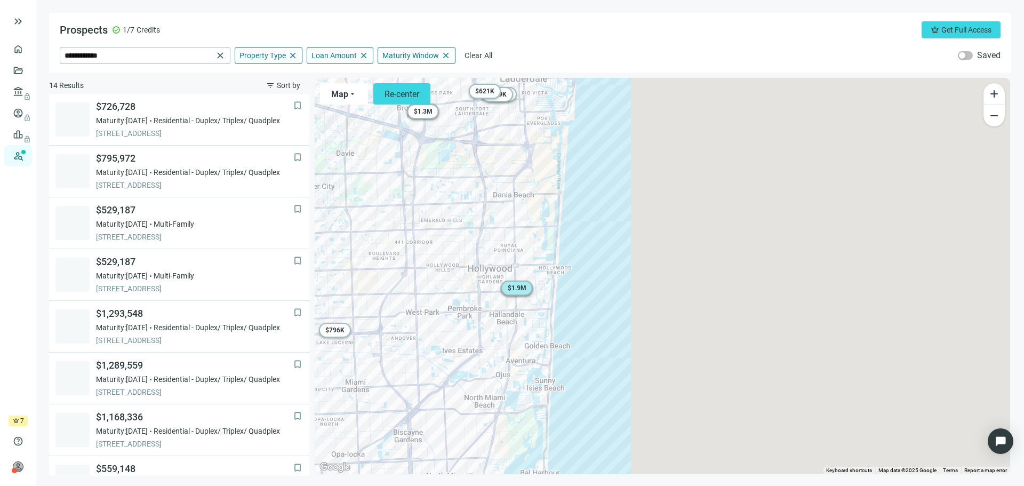
click at [516, 288] on span "$ 1.9M" at bounding box center [517, 287] width 19 height 7
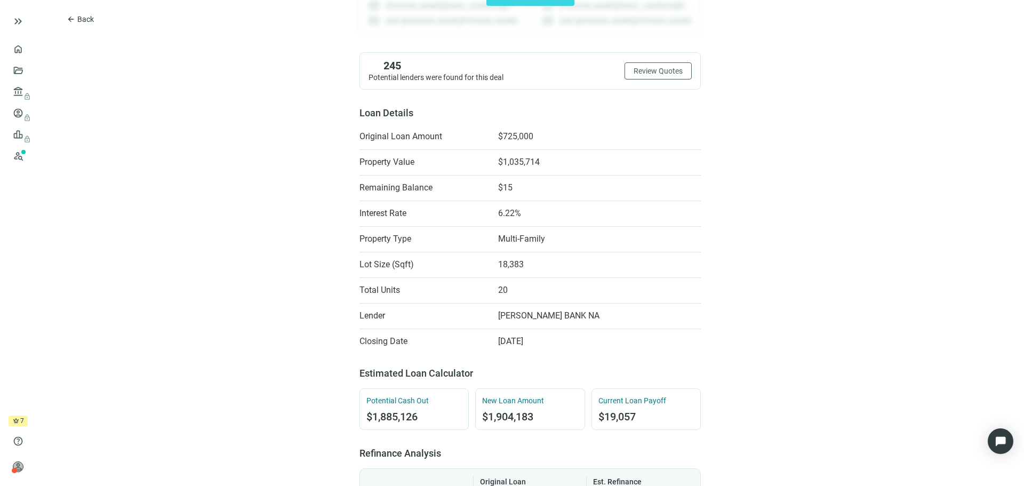
scroll to position [213, 0]
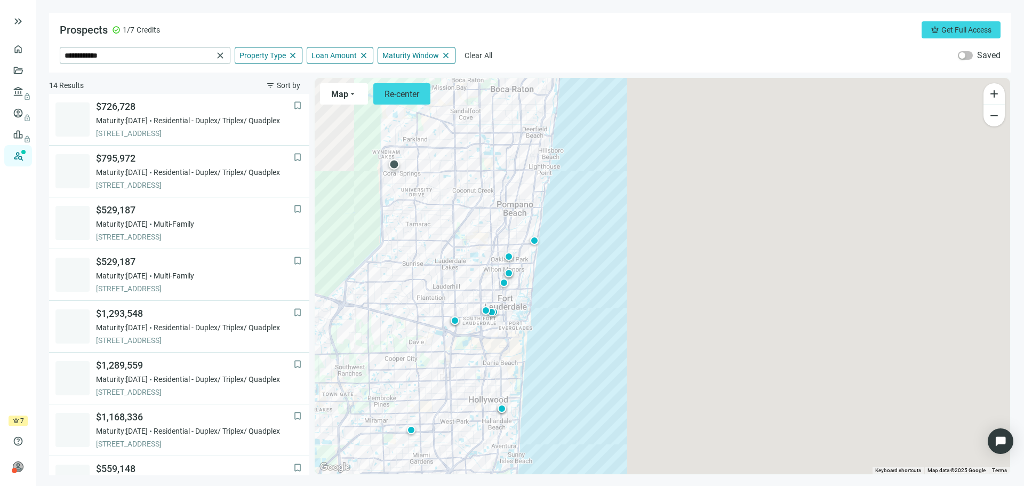
click at [392, 163] on div at bounding box center [394, 164] width 11 height 11
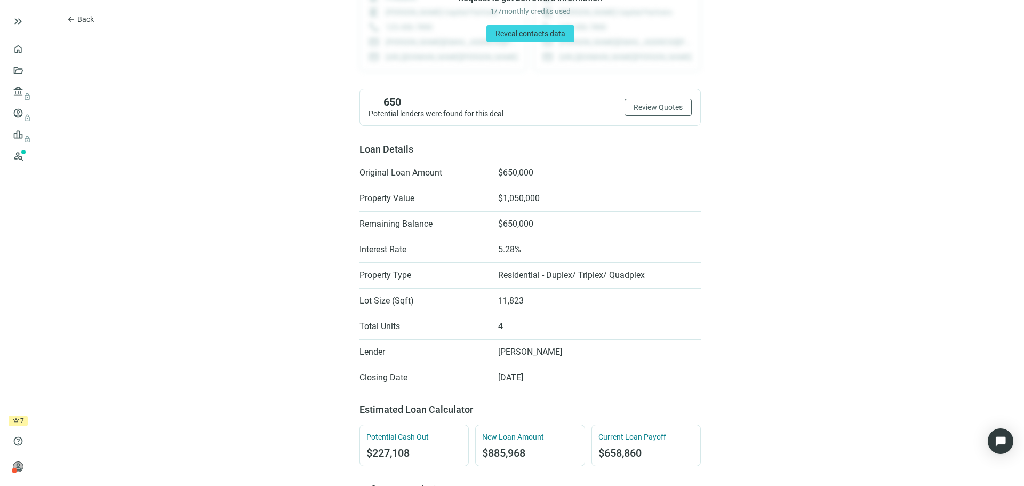
scroll to position [160, 0]
